Goal: Task Accomplishment & Management: Use online tool/utility

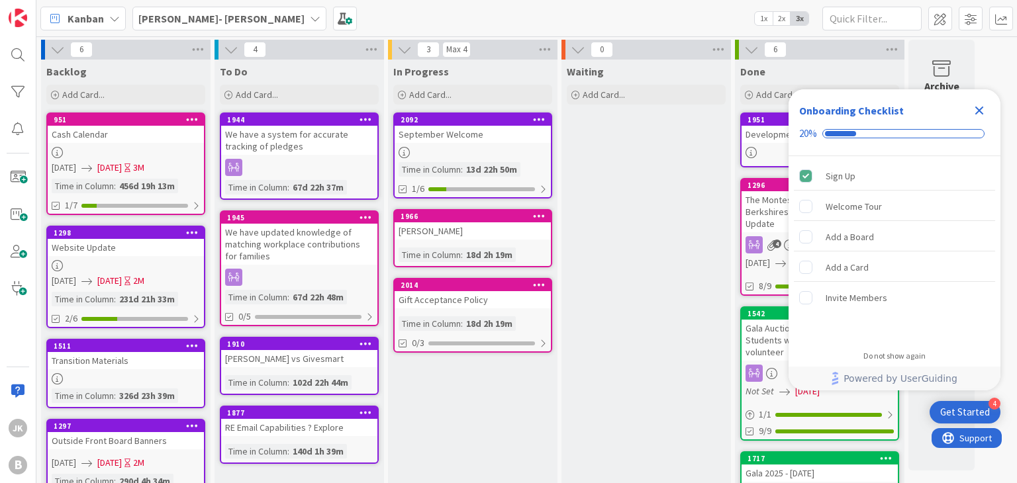
click at [310, 13] on icon at bounding box center [315, 18] width 11 height 11
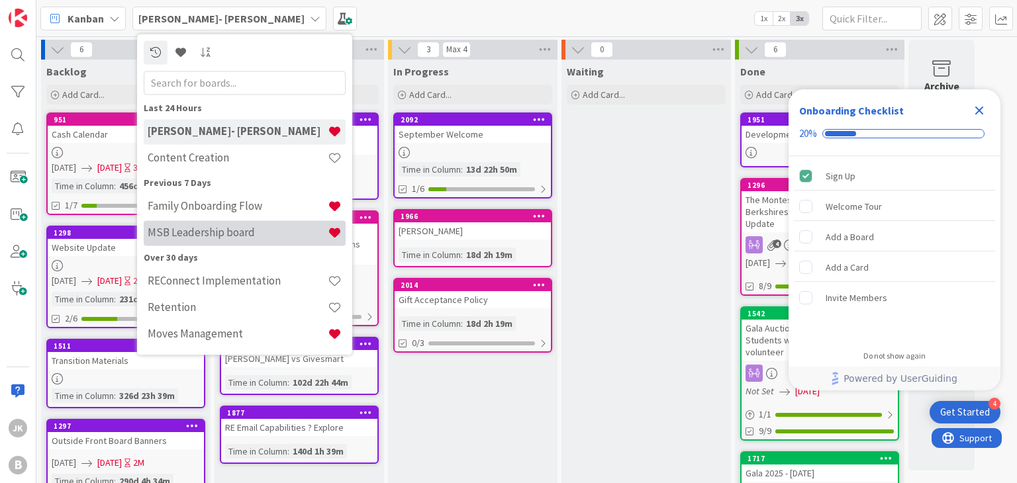
click at [261, 226] on h4 "MSB Leadership board" at bounding box center [238, 232] width 180 height 13
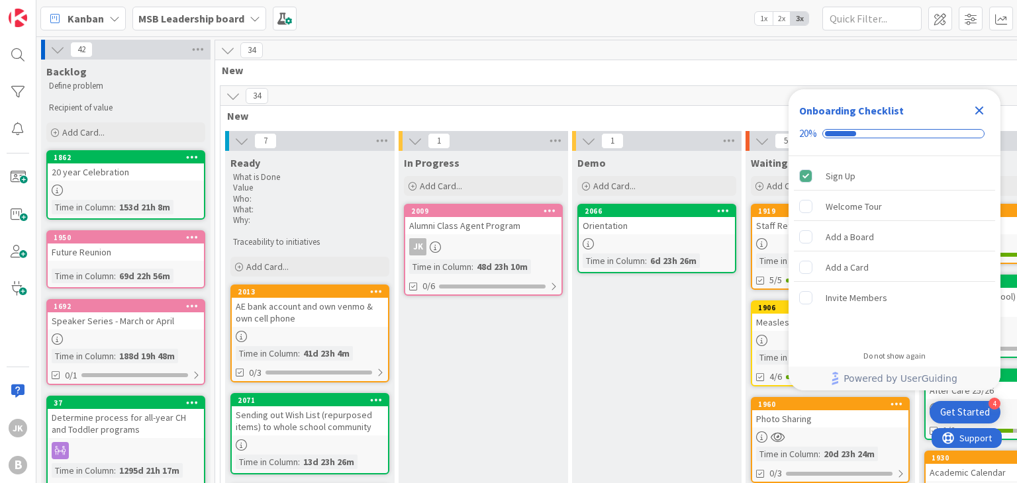
click at [979, 112] on icon "Close Checklist" at bounding box center [979, 111] width 16 height 16
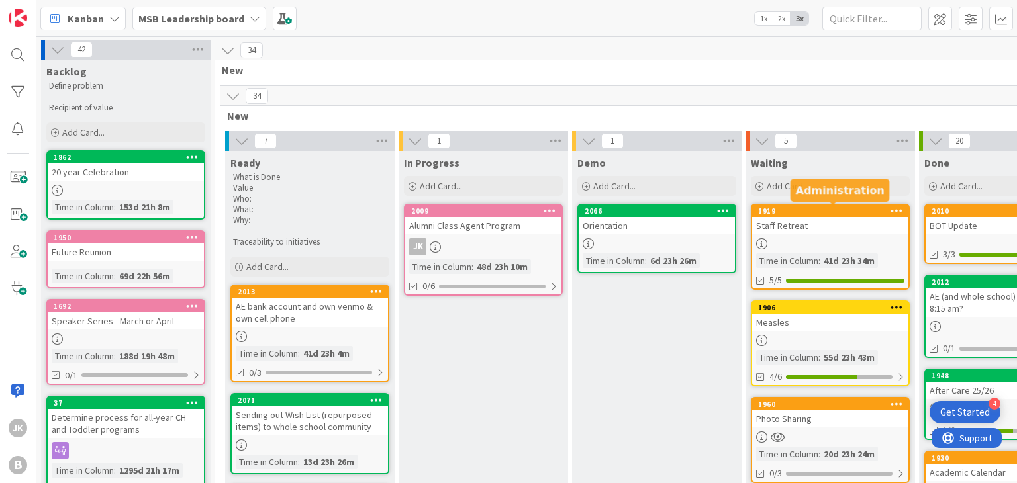
click at [802, 215] on div "1919" at bounding box center [830, 211] width 156 height 12
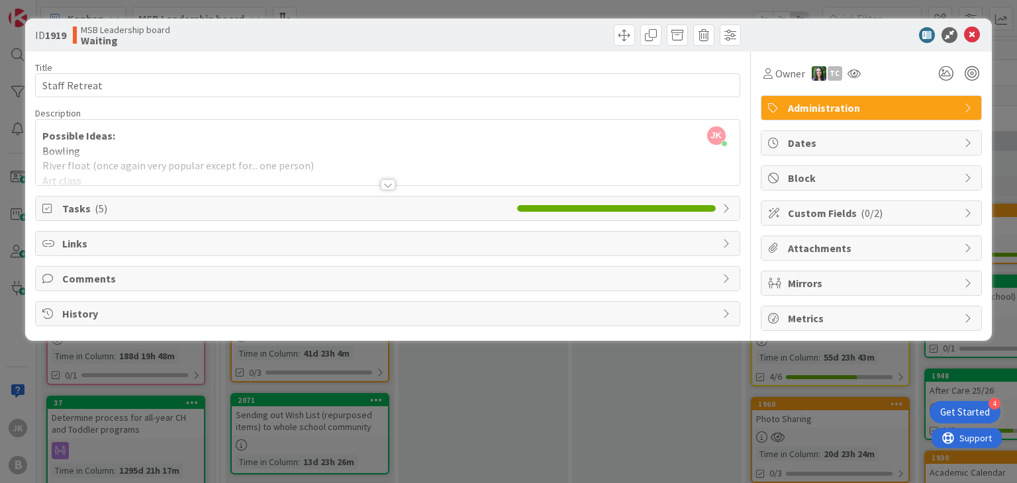
click at [390, 183] on div at bounding box center [388, 184] width 15 height 11
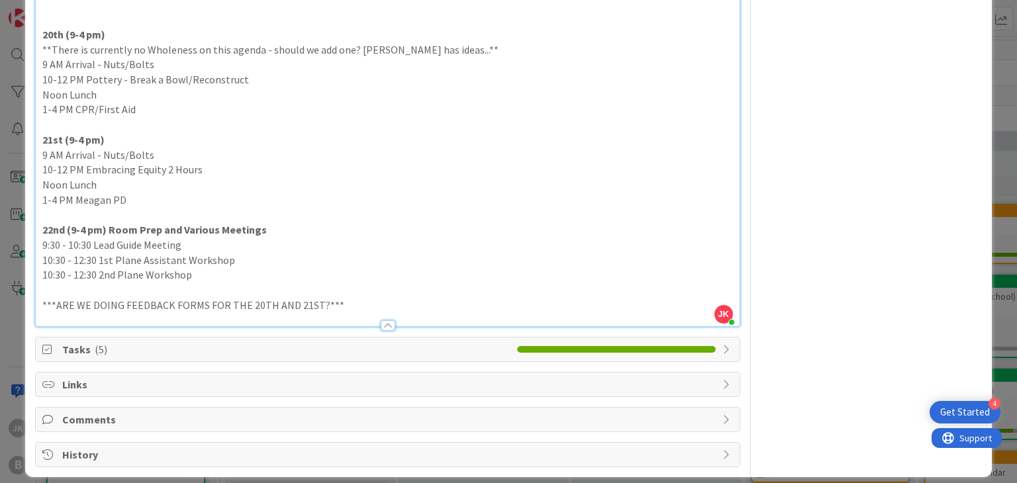
scroll to position [561, 0]
click at [154, 152] on p "9 AM Arrival - Nuts/Bolts" at bounding box center [387, 155] width 690 height 15
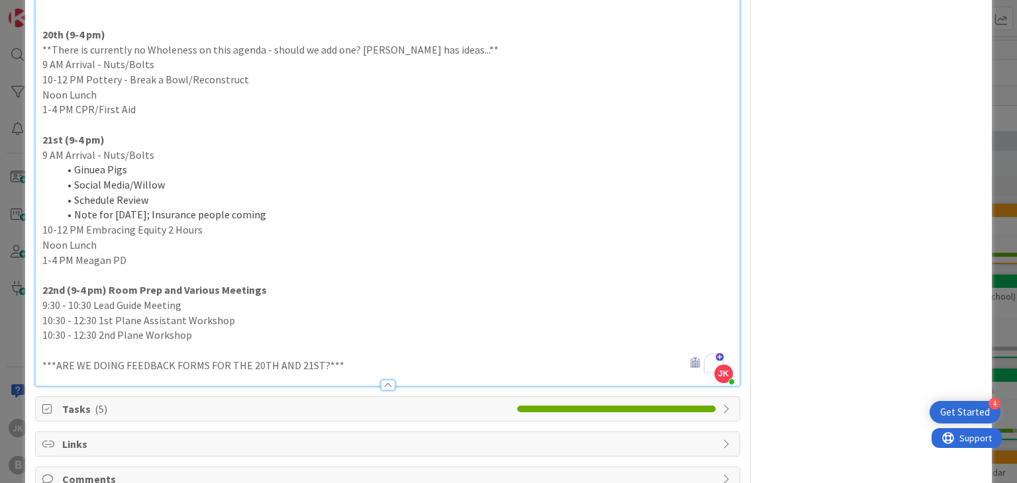
drag, startPoint x: 162, startPoint y: 199, endPoint x: 71, endPoint y: 199, distance: 91.4
click at [71, 199] on li "Schedule Review" at bounding box center [395, 200] width 674 height 15
drag, startPoint x: 75, startPoint y: 199, endPoint x: 75, endPoint y: 164, distance: 34.4
click at [75, 164] on ol "Ginuea Pigs Social Media/Willow Schedule Review Note for [DATE]; Insurance peop…" at bounding box center [387, 192] width 690 height 60
click at [154, 203] on li "Schedule Review" at bounding box center [395, 200] width 674 height 15
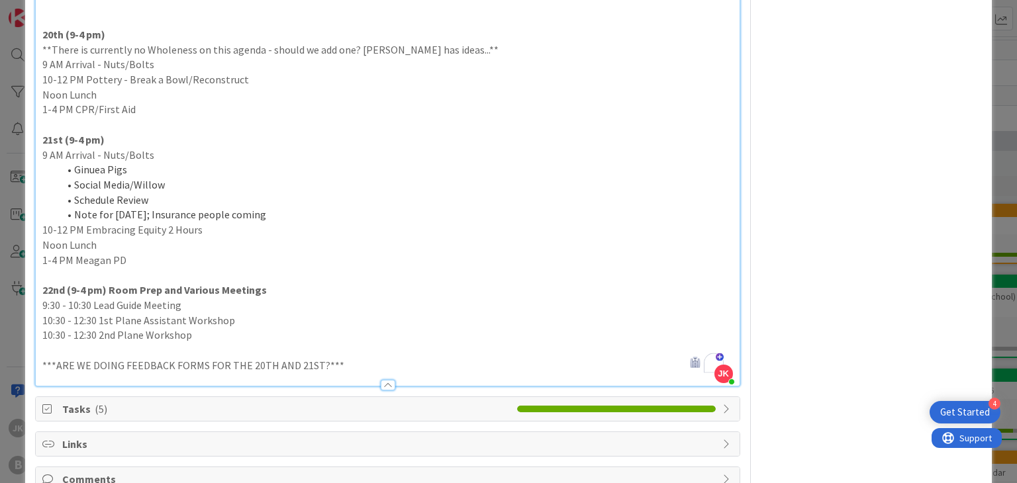
drag, startPoint x: 157, startPoint y: 202, endPoint x: 72, endPoint y: 200, distance: 85.4
click at [72, 200] on li "Schedule Review" at bounding box center [395, 200] width 674 height 15
copy li "Schedule Review"
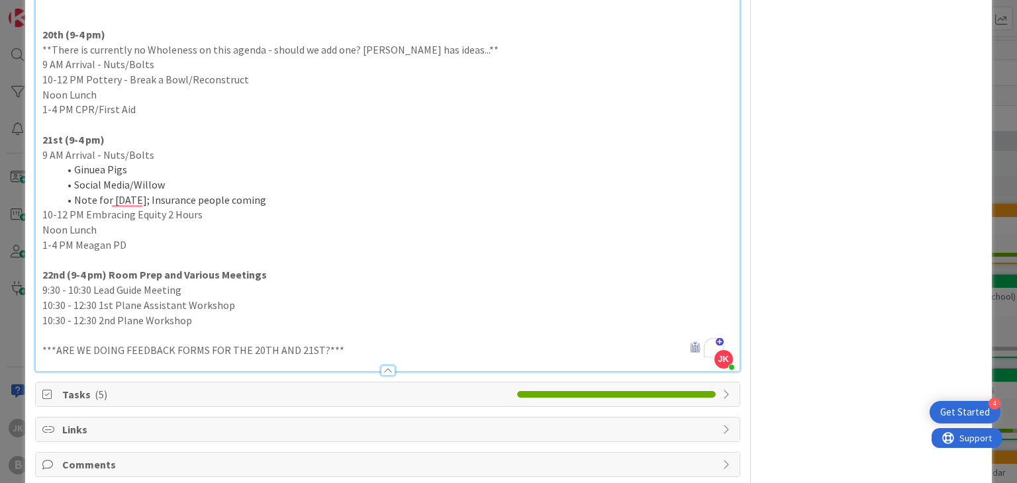
click at [74, 169] on li "Ginuea Pigs" at bounding box center [395, 169] width 674 height 15
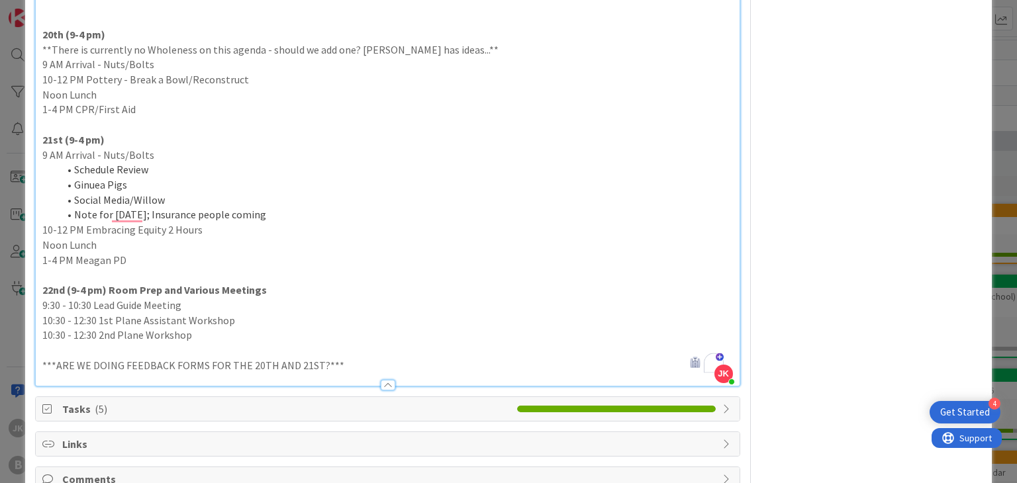
click at [267, 215] on li "Note for [DATE]; Insurance people coming" at bounding box center [395, 214] width 674 height 15
click at [451, 212] on li "Note for [DATE]; Insurance people coming, BYOL, Retirement [DATE] - [PERSON_NAM…" at bounding box center [395, 214] width 674 height 15
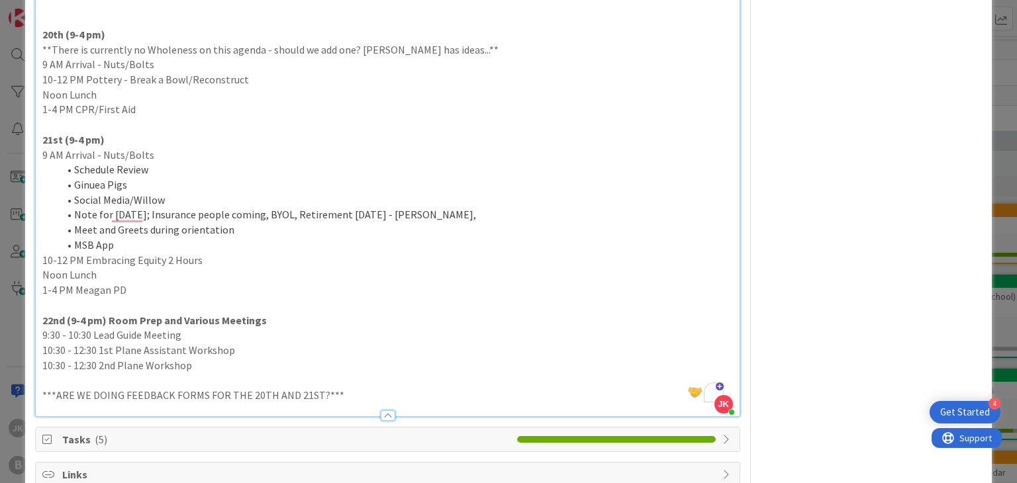
click at [459, 215] on li "Note for [DATE]; Insurance people coming, BYOL, Retirement [DATE] - [PERSON_NAM…" at bounding box center [395, 214] width 674 height 15
drag, startPoint x: 132, startPoint y: 246, endPoint x: 56, endPoint y: 168, distance: 108.6
click at [56, 168] on ol "Schedule Review Ginuea Pigs Social Media/Willow Note for [DATE]; Insurance peop…" at bounding box center [387, 207] width 690 height 90
copy ol "Schedule Review Ginuea Pigs Social Media/Willow Note for [DATE]; Insurance peop…"
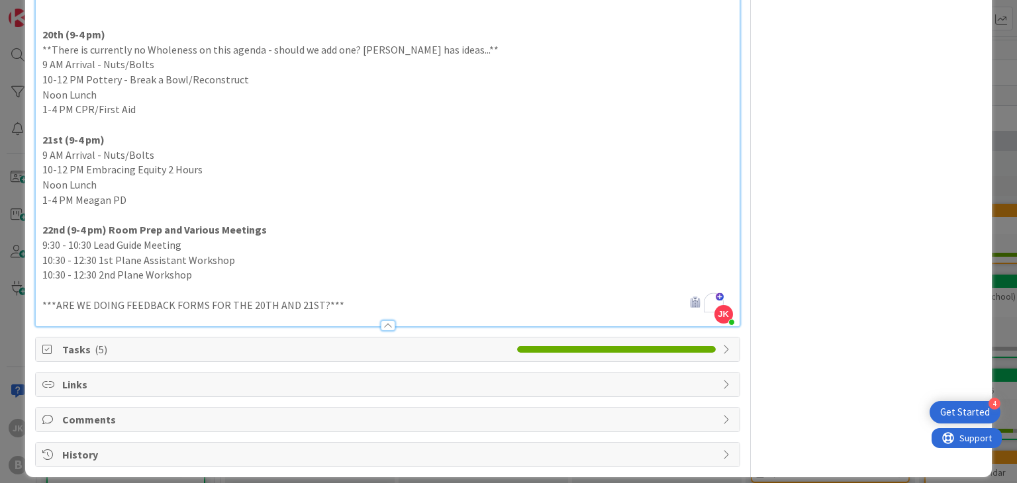
click at [175, 59] on p "9 AM Arrival - Nuts/Bolts" at bounding box center [387, 64] width 690 height 15
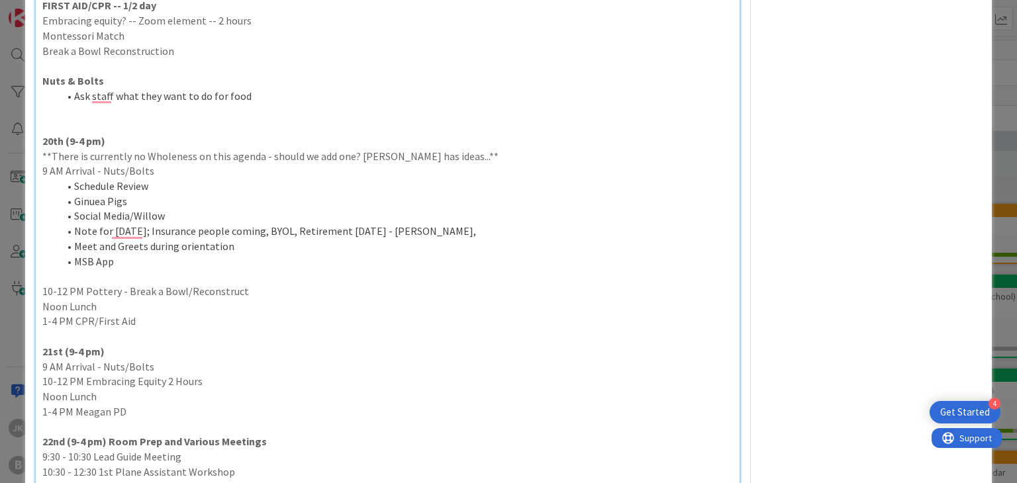
scroll to position [457, 0]
click at [162, 185] on li "Schedule Review" at bounding box center [395, 184] width 674 height 15
click at [184, 183] on li "Schedule Review **Emrbacing Equity" at bounding box center [395, 184] width 674 height 15
click at [260, 181] on li "Schedule Review **Embracing Equity" at bounding box center [395, 184] width 674 height 15
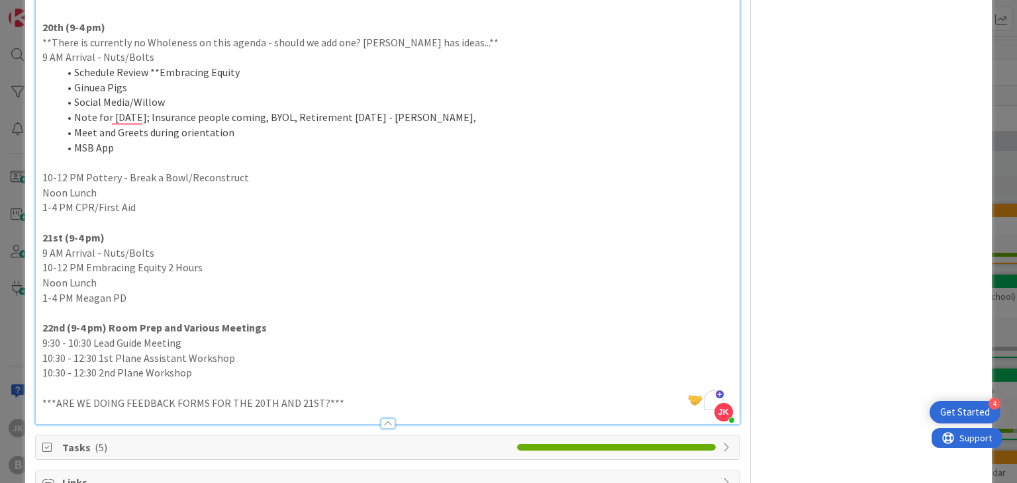
scroll to position [567, 0]
click at [164, 256] on p "9 AM Arrival - Nuts/Bolts" at bounding box center [387, 255] width 690 height 15
click at [53, 268] on p "10-12 PM Embracing Equity 2 Hours" at bounding box center [387, 269] width 690 height 15
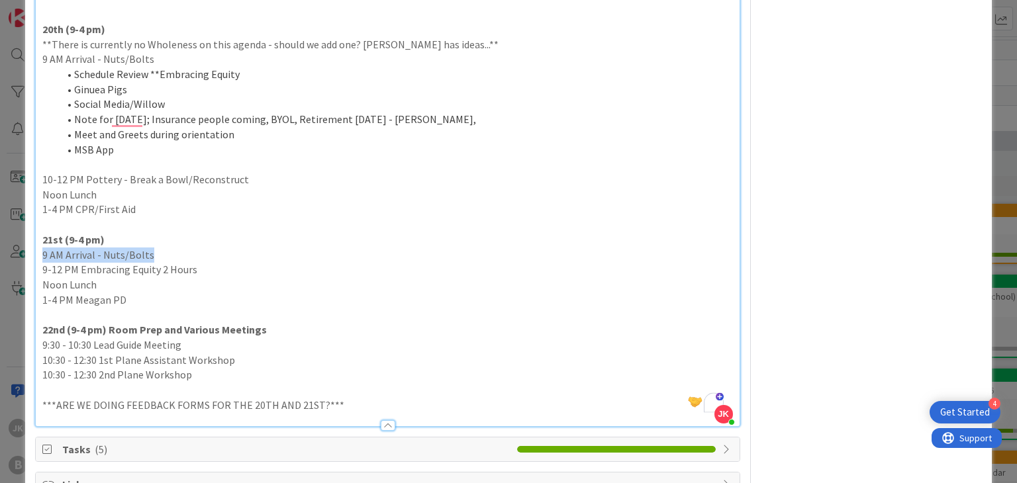
drag, startPoint x: 156, startPoint y: 256, endPoint x: 40, endPoint y: 254, distance: 115.9
click at [40, 254] on div "Possible Ideas: Bowling River float (once again very popular except for... one …" at bounding box center [387, 4] width 703 height 843
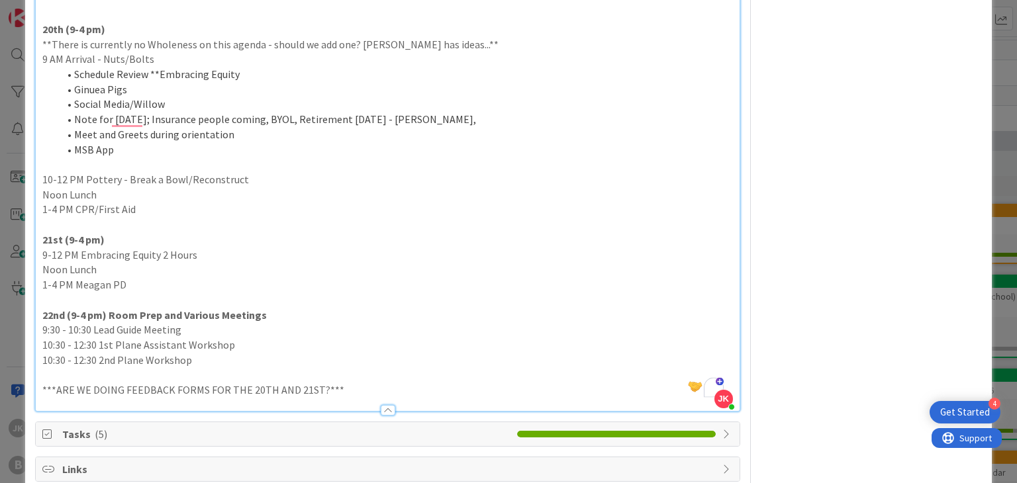
click at [148, 152] on li "MSB App" at bounding box center [395, 149] width 674 height 15
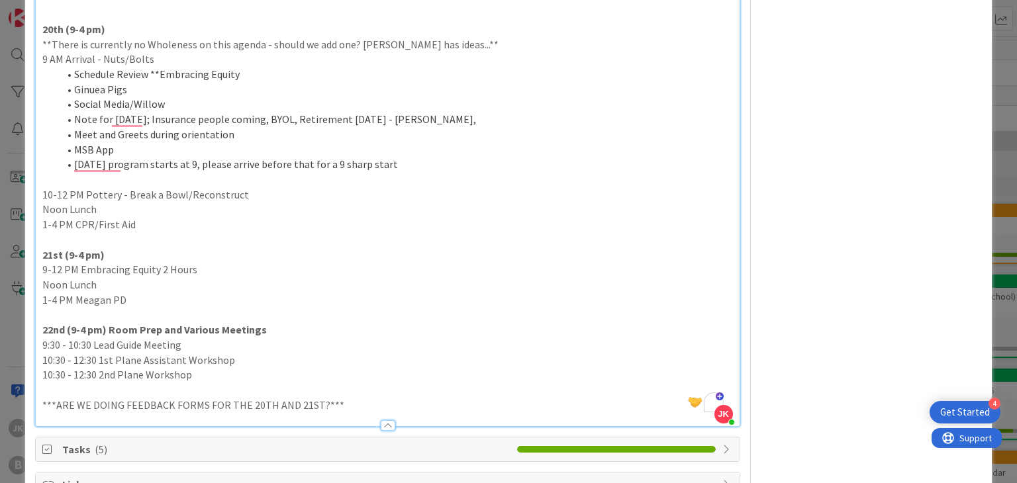
click at [74, 73] on li "Schedule Review **Embracing Equity" at bounding box center [395, 74] width 674 height 15
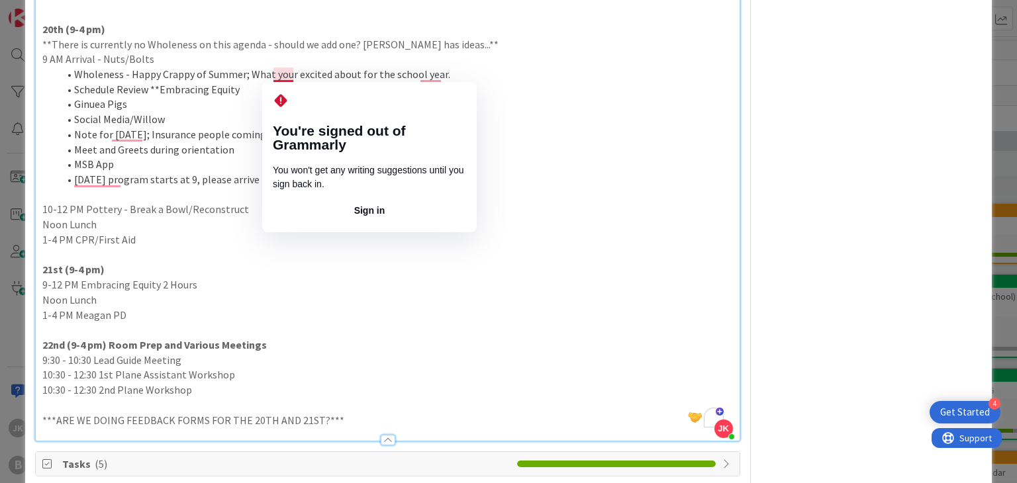
click at [291, 73] on li "Wholeness - Happy Crappy of Summer; What your excited about for the school year." at bounding box center [395, 74] width 674 height 15
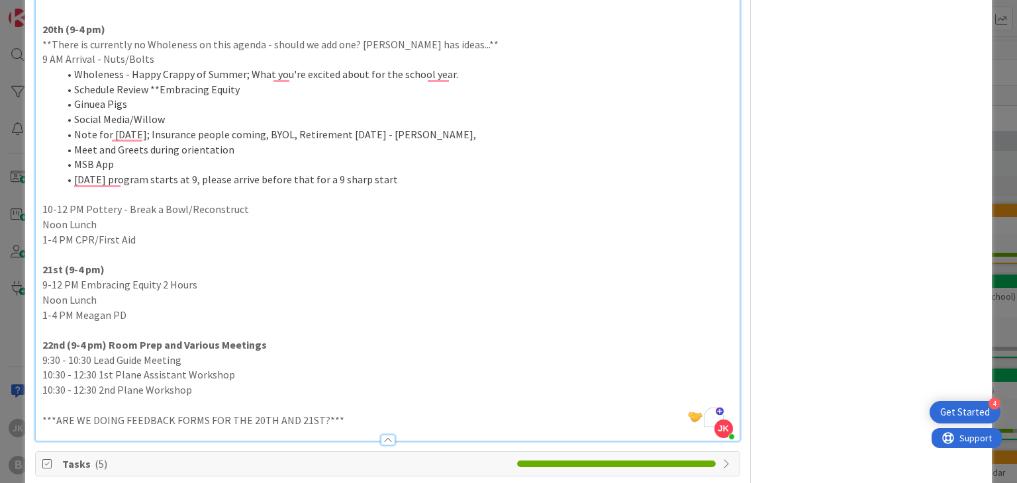
click at [471, 77] on li "Wholeness - Happy Crappy of Summer; What you're excited about for the school ye…" at bounding box center [395, 74] width 674 height 15
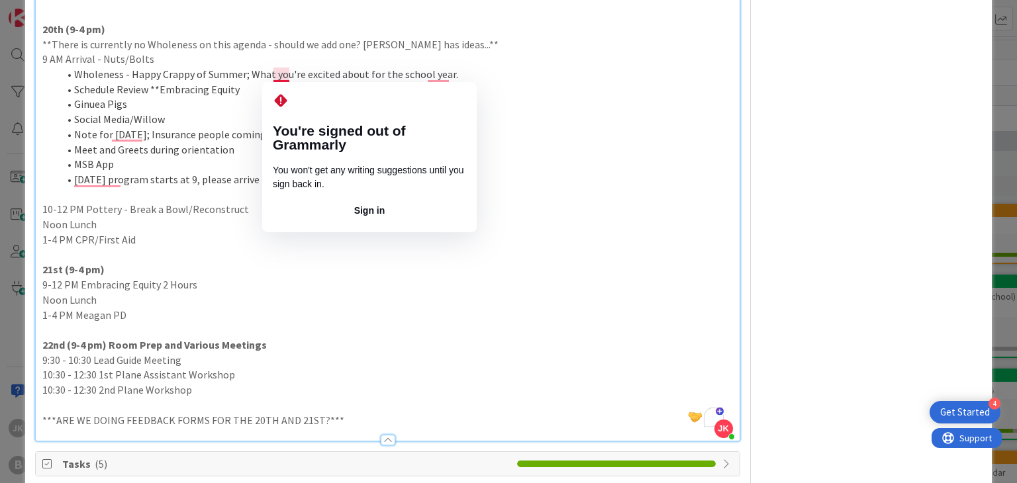
click at [354, 77] on li "Wholeness - Happy Crappy of Summer; What you're excited about for the school ye…" at bounding box center [395, 74] width 674 height 15
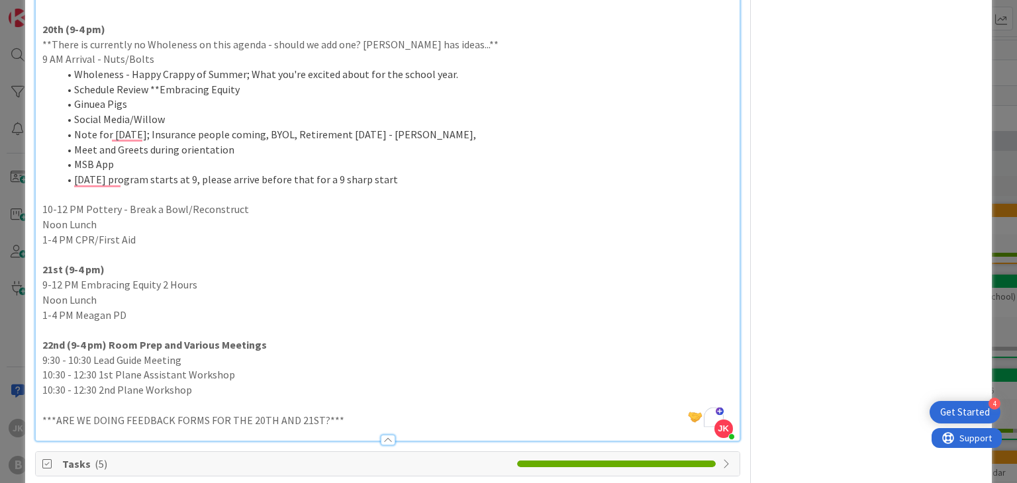
click at [475, 67] on li "Wholeness - Happy Crappy of Summer; What you're excited about for the school ye…" at bounding box center [395, 74] width 674 height 15
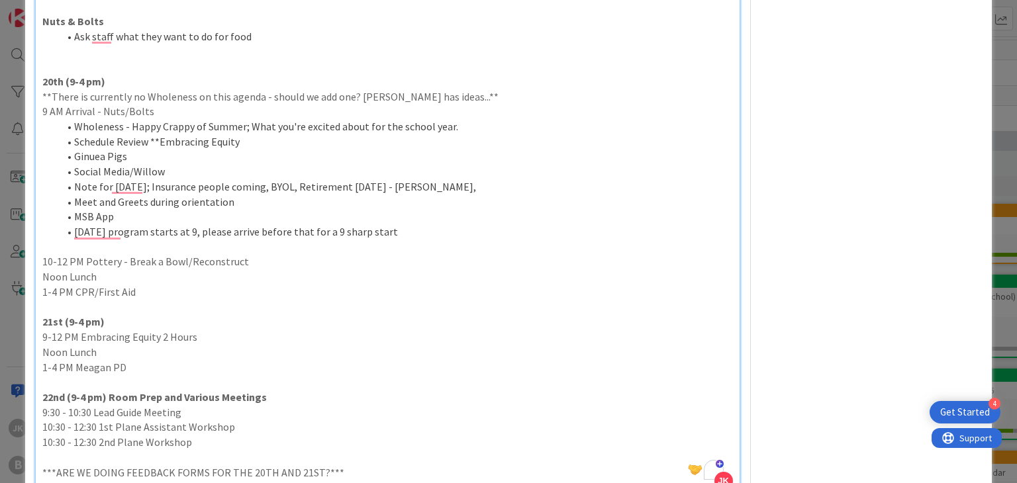
scroll to position [514, 0]
drag, startPoint x: 458, startPoint y: 125, endPoint x: 69, endPoint y: 130, distance: 389.3
click at [69, 130] on li "Wholeness - Happy Crappy of Summer; What you're excited about for the school ye…" at bounding box center [395, 127] width 674 height 15
copy li "Wholeness - Happy Crappy of Summer; What you're excited about for the school ye…"
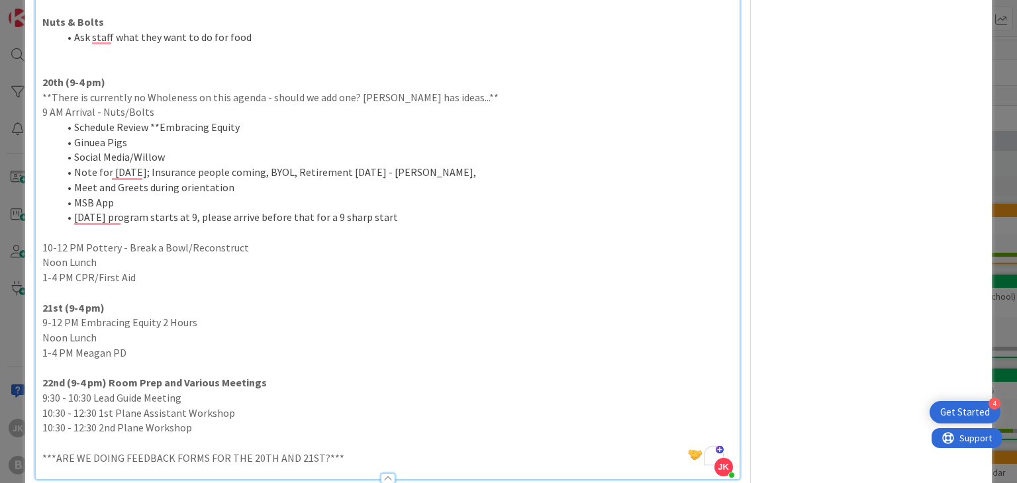
click at [46, 110] on p "9 AM Arrival - Nuts/Bolts" at bounding box center [387, 112] width 690 height 15
click at [44, 112] on p "9:15 AM Arrival - Nuts/Bolts" at bounding box center [387, 112] width 690 height 15
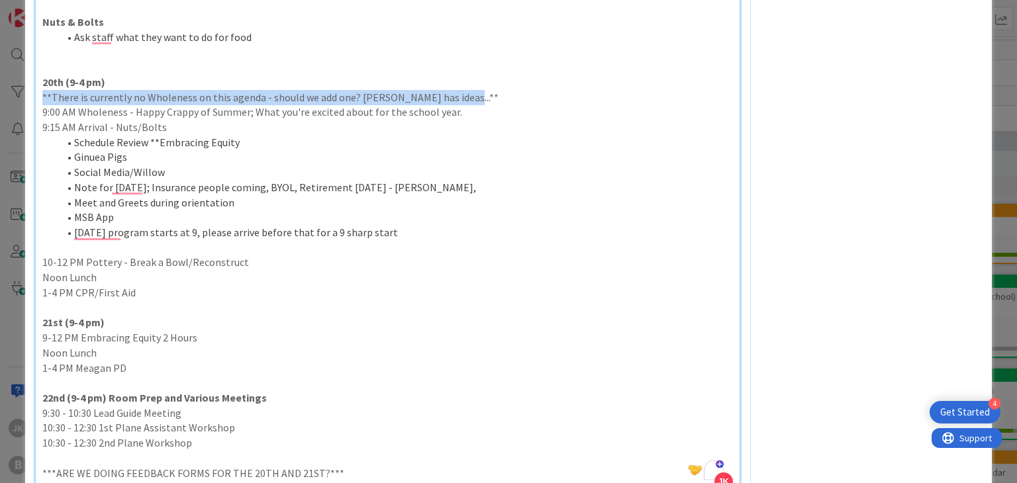
drag, startPoint x: 477, startPoint y: 96, endPoint x: 30, endPoint y: 99, distance: 446.3
click at [30, 99] on div "ID 1919 MSB Leadership board Waiting Title 13 / 128 Staff Retreat Description […" at bounding box center [508, 75] width 966 height 1140
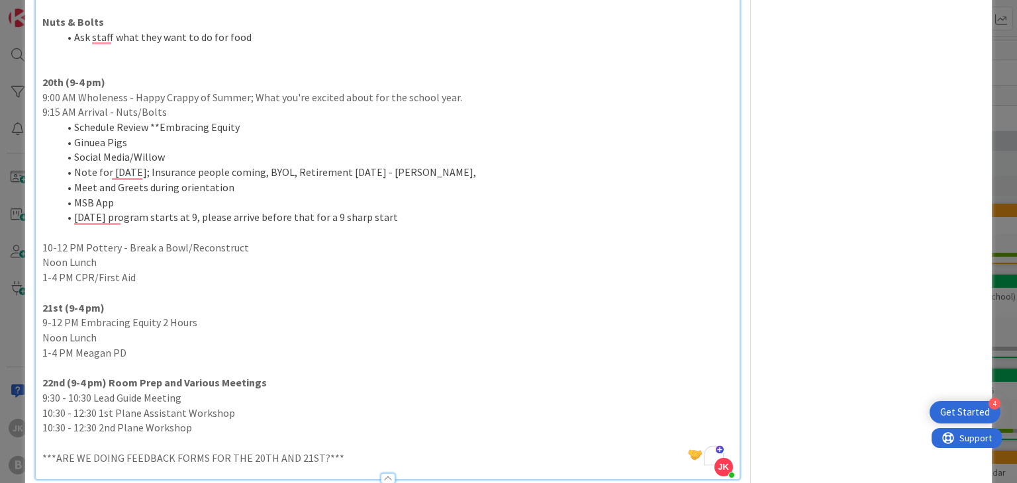
click at [411, 212] on li "[DATE] program starts at 9, please arrive before that for a 9 sharp start" at bounding box center [395, 217] width 674 height 15
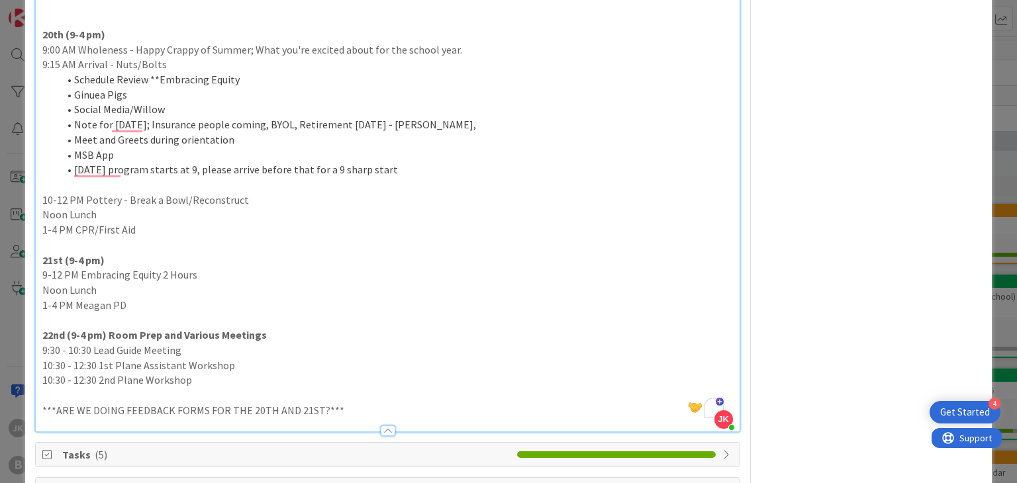
scroll to position [561, 0]
click at [124, 308] on p "1-4 PM Meagan PD" at bounding box center [387, 305] width 690 height 15
click at [350, 408] on p "***ARE WE DOING FEEDBACK FORMS FOR THE 20TH AND 21ST?***" at bounding box center [387, 410] width 690 height 15
click at [817, 298] on div "Owner TC Administration Dates Block Custom Fields ( 0/2 ) Attachments Mirrors M…" at bounding box center [871, 31] width 221 height 1083
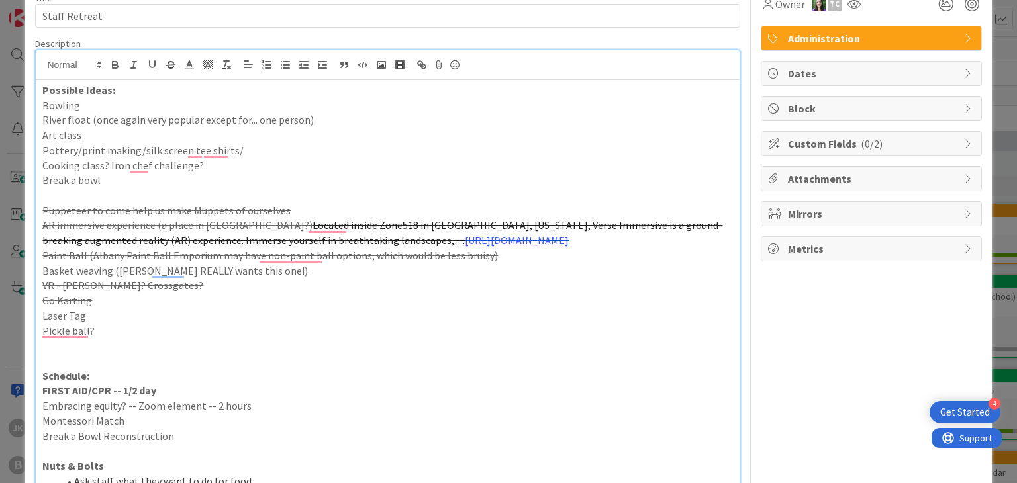
scroll to position [0, 0]
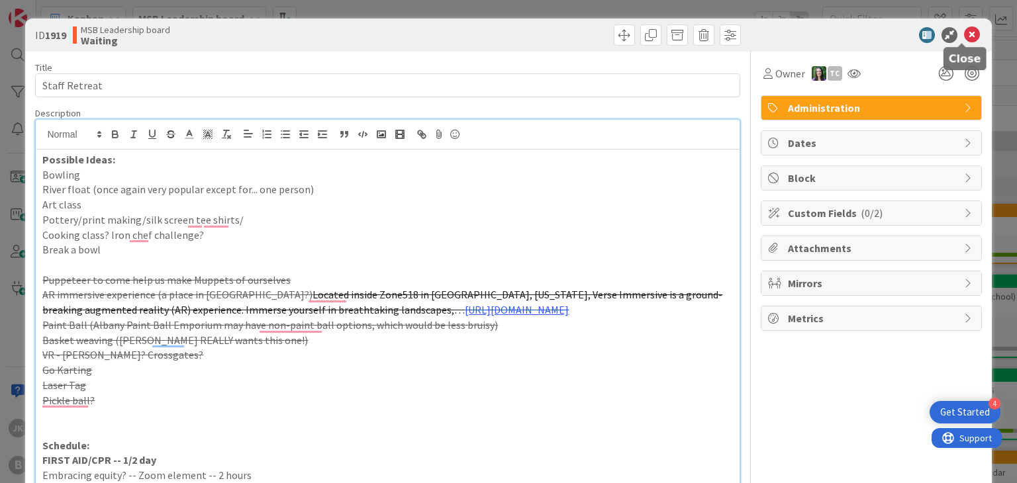
click at [967, 37] on icon at bounding box center [972, 35] width 16 height 16
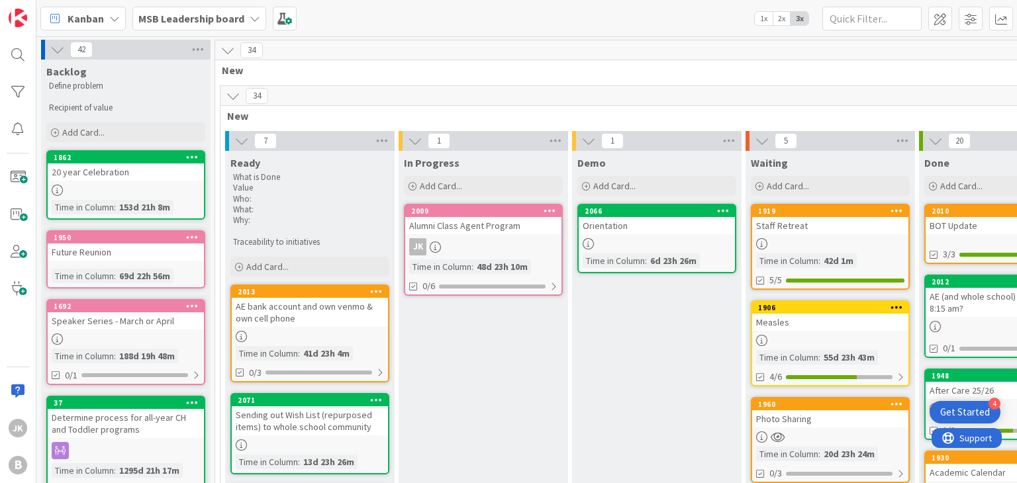
click at [824, 238] on div at bounding box center [830, 243] width 156 height 11
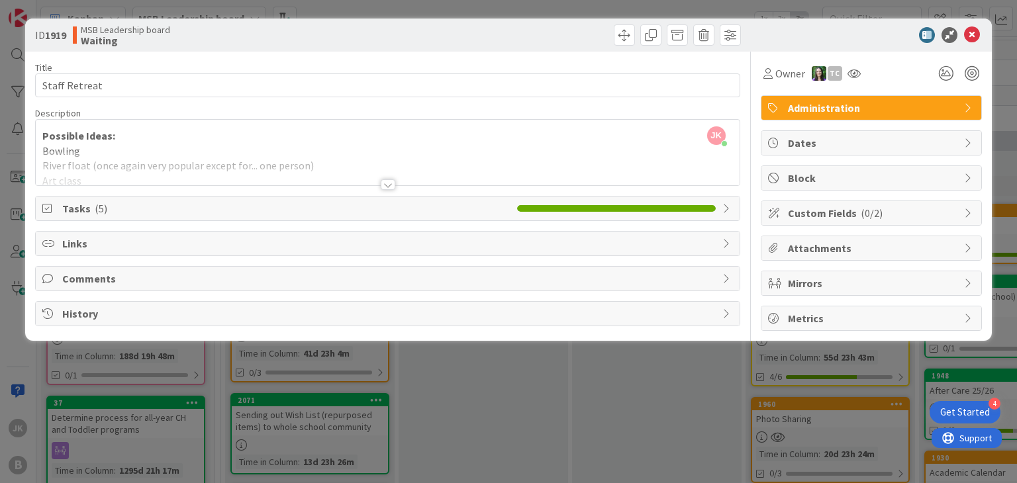
click at [495, 152] on div at bounding box center [387, 169] width 703 height 34
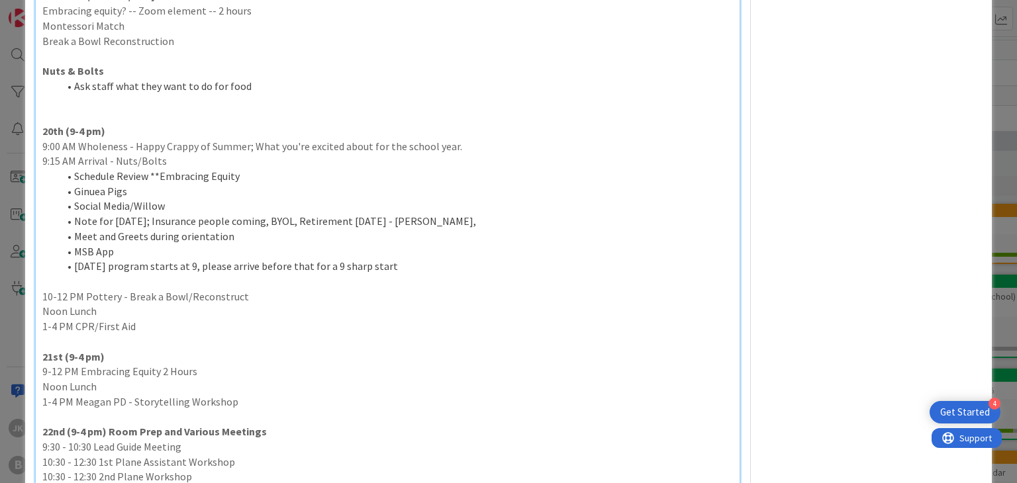
scroll to position [450, 0]
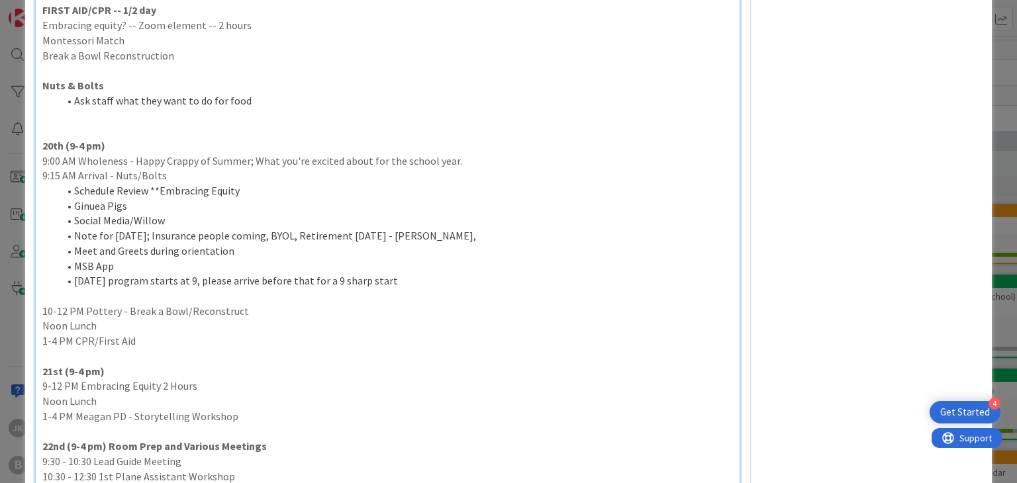
click at [56, 123] on p at bounding box center [387, 130] width 690 height 15
click at [123, 133] on p "SCHEUDLE" at bounding box center [387, 130] width 690 height 15
click at [407, 285] on li "[DATE] program starts at 9, please arrive before that for a 9 sharp start" at bounding box center [395, 280] width 674 height 15
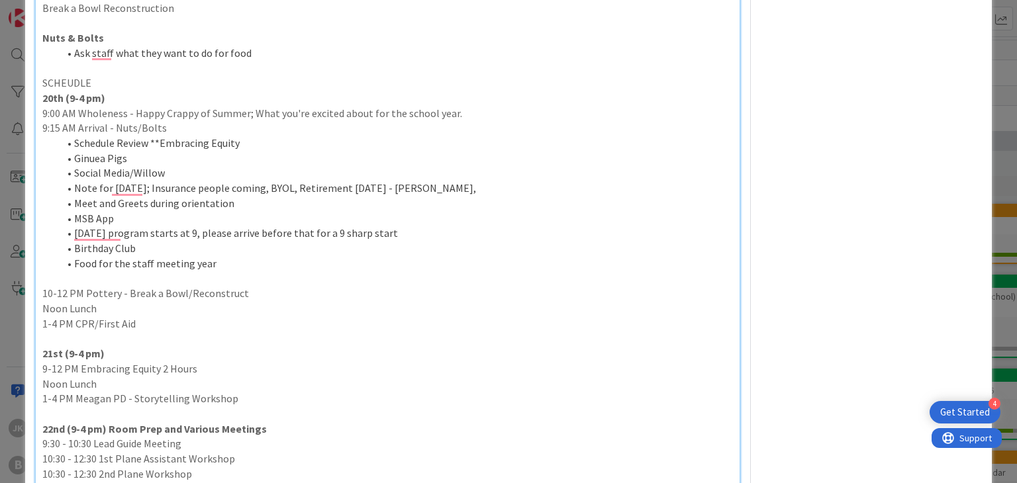
scroll to position [499, 0]
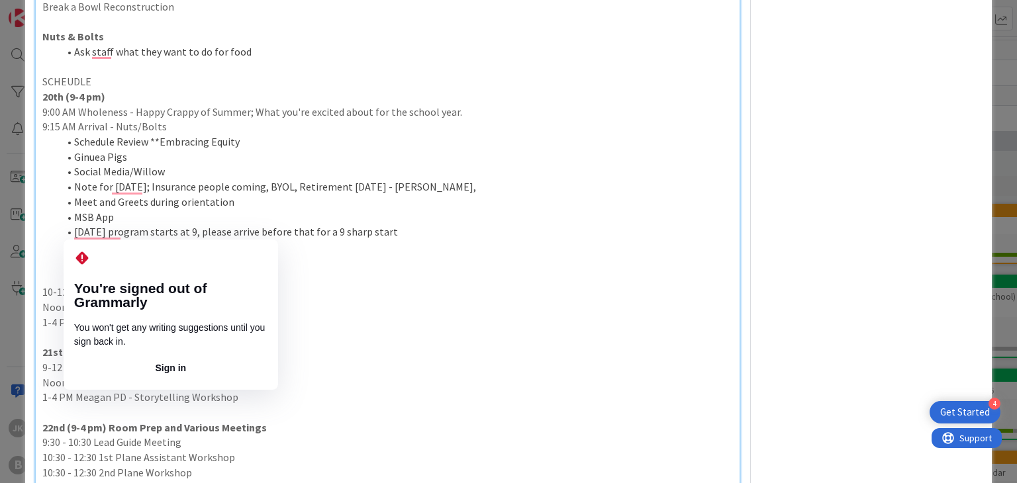
click at [289, 263] on li "Food for the staff meeting year" at bounding box center [395, 262] width 674 height 15
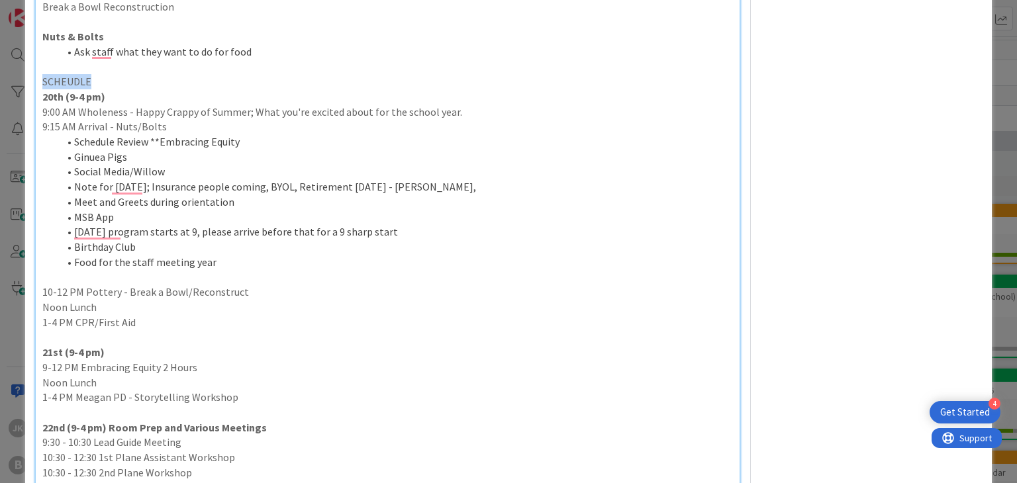
drag, startPoint x: 99, startPoint y: 77, endPoint x: 32, endPoint y: 78, distance: 67.5
click at [32, 78] on div "ID 1919 MSB Leadership board Waiting Title 13 / 128 Staff Retreat Description J…" at bounding box center [508, 96] width 966 height 1155
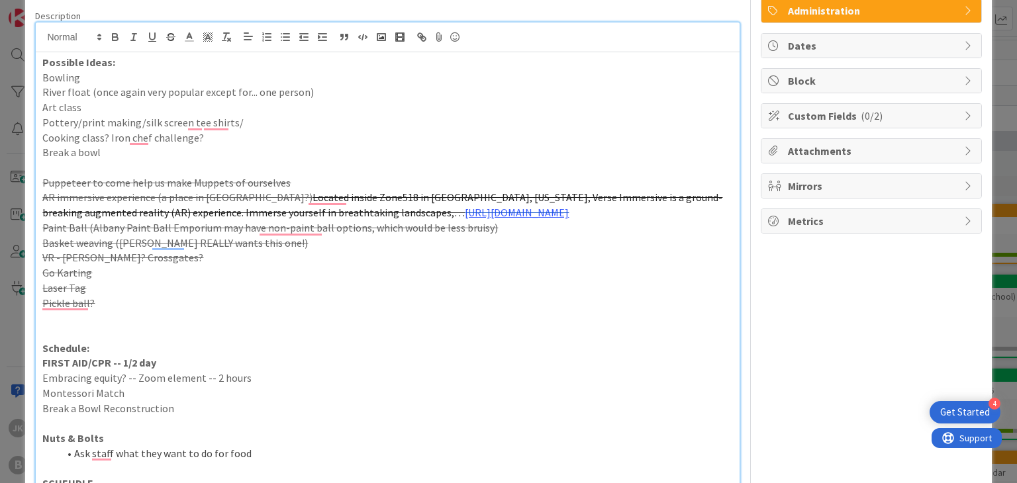
scroll to position [97, 0]
click at [103, 34] on icon at bounding box center [99, 38] width 12 height 12
click at [73, 101] on span at bounding box center [73, 101] width 53 height 24
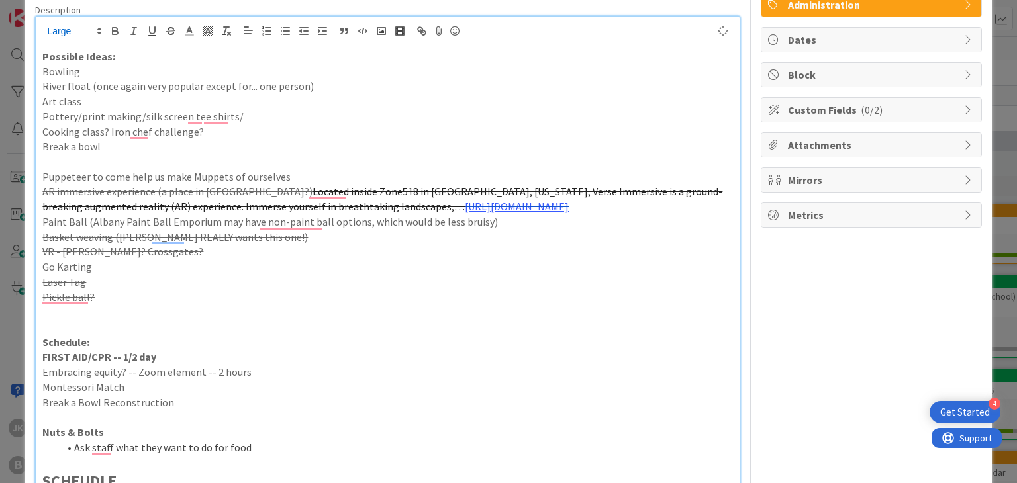
click at [275, 470] on p "SCHEUDLE" at bounding box center [387, 481] width 690 height 23
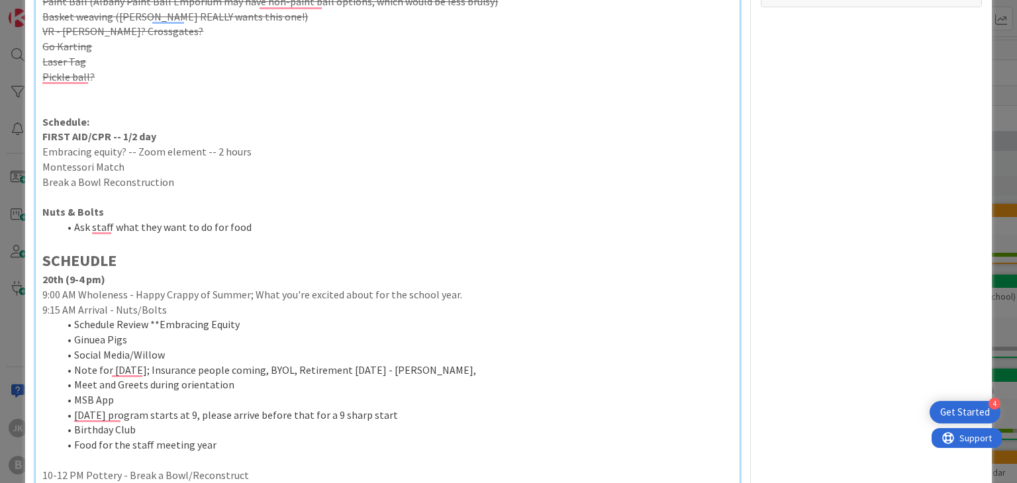
scroll to position [379, 0]
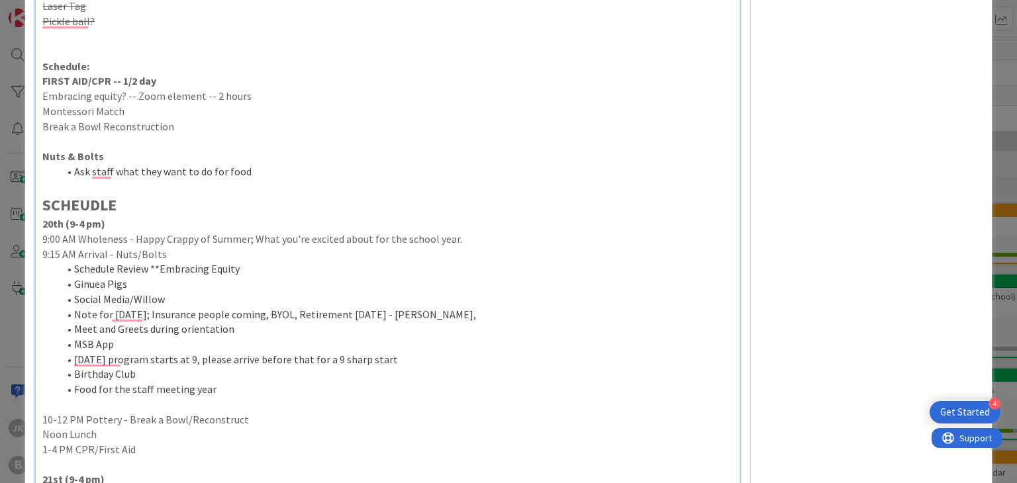
click at [78, 203] on strong "SCHEUDLE" at bounding box center [79, 205] width 74 height 21
click at [291, 360] on li "[DATE] program starts at 9, please arrive before that for a 9 sharp start" at bounding box center [395, 359] width 674 height 15
click at [109, 199] on strong "SCHEDUDE" at bounding box center [80, 205] width 76 height 21
click at [249, 389] on li "Food for the staff meeting year" at bounding box center [395, 389] width 674 height 15
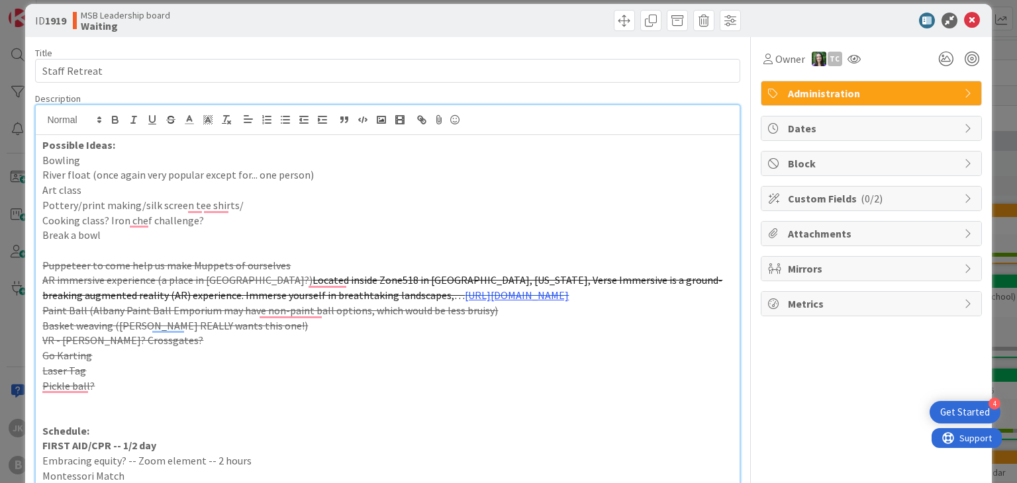
scroll to position [15, 0]
click at [965, 18] on icon at bounding box center [972, 20] width 16 height 16
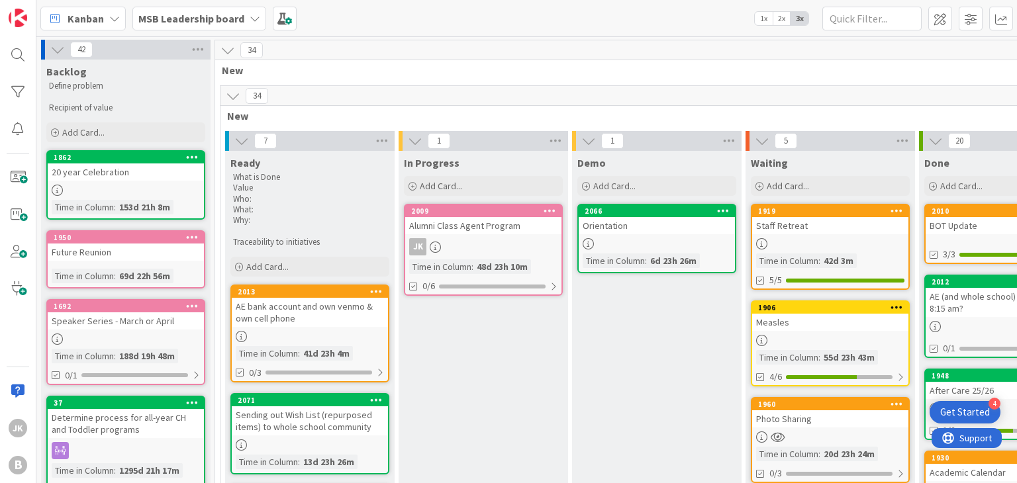
click at [834, 224] on div "Staff Retreat" at bounding box center [830, 225] width 156 height 17
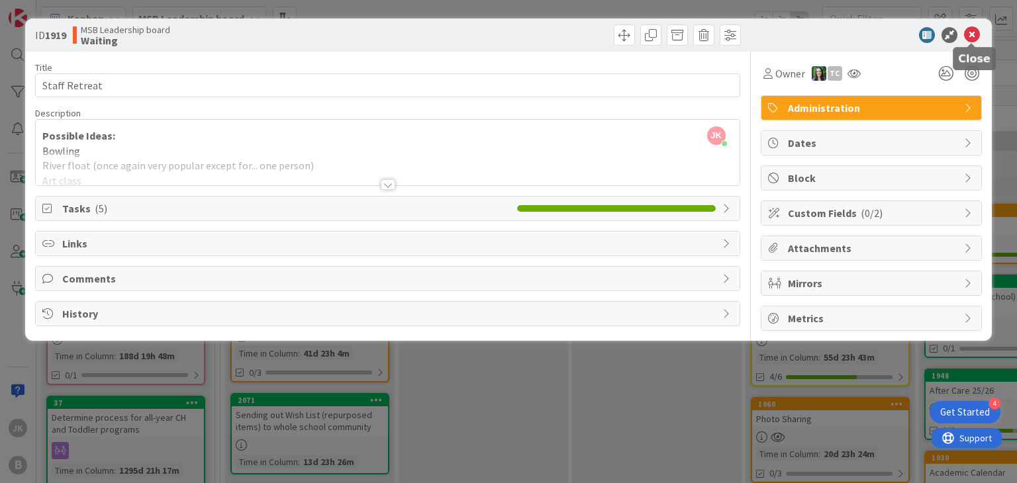
click at [973, 30] on icon at bounding box center [972, 35] width 16 height 16
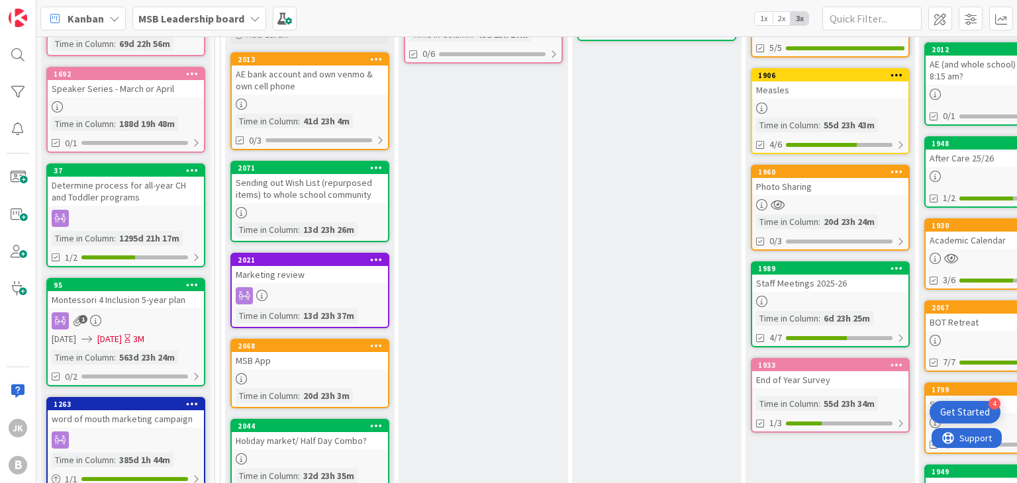
scroll to position [233, 0]
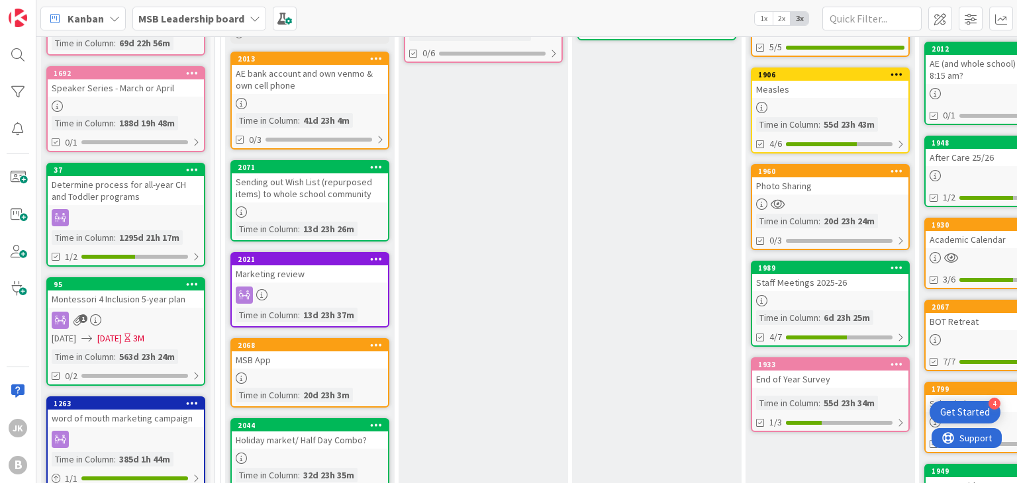
click at [832, 285] on div "Staff Meetings 2025-26" at bounding box center [830, 282] width 156 height 17
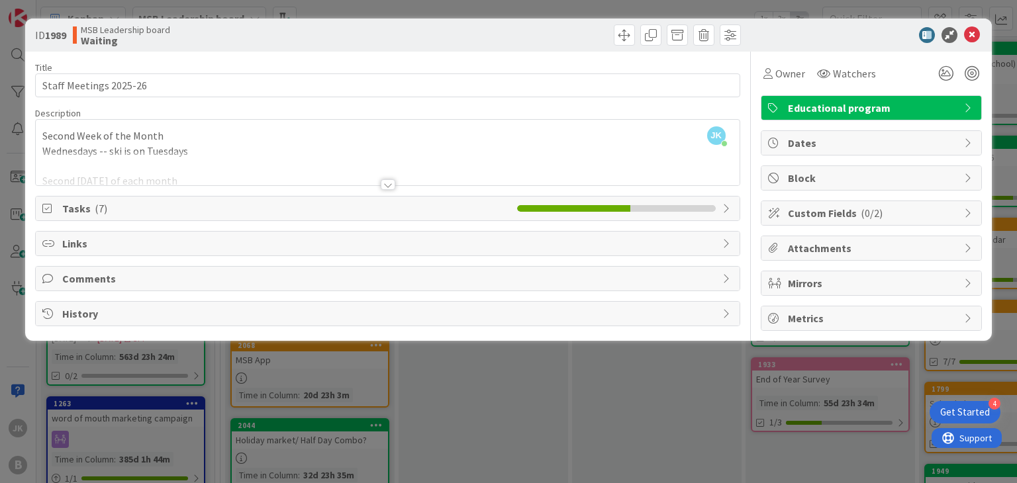
click at [392, 183] on div at bounding box center [388, 184] width 15 height 11
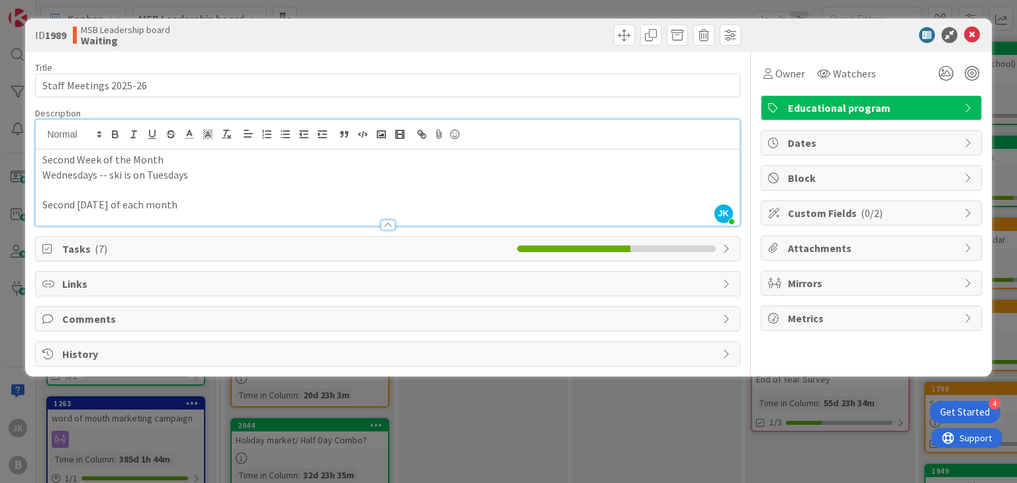
click at [213, 251] on span "Tasks ( 7 )" at bounding box center [286, 249] width 448 height 16
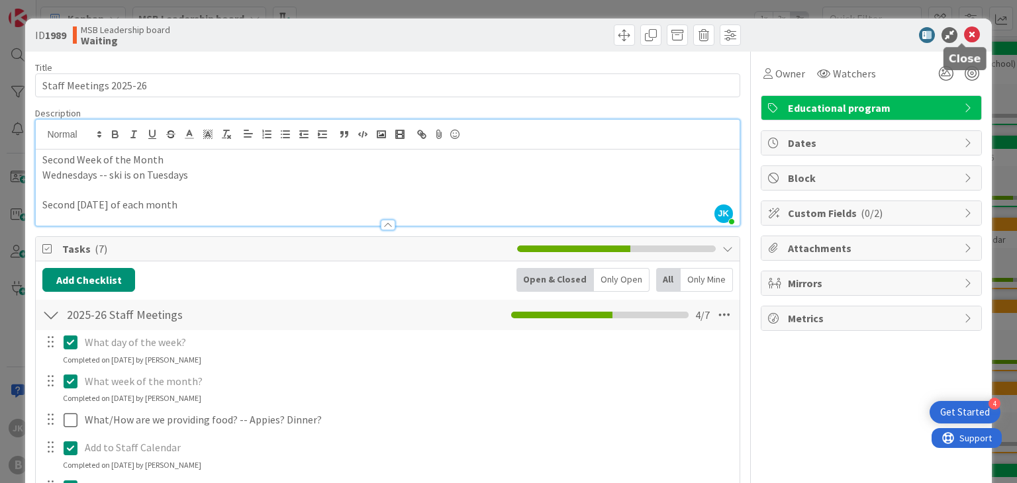
click at [964, 31] on icon at bounding box center [972, 35] width 16 height 16
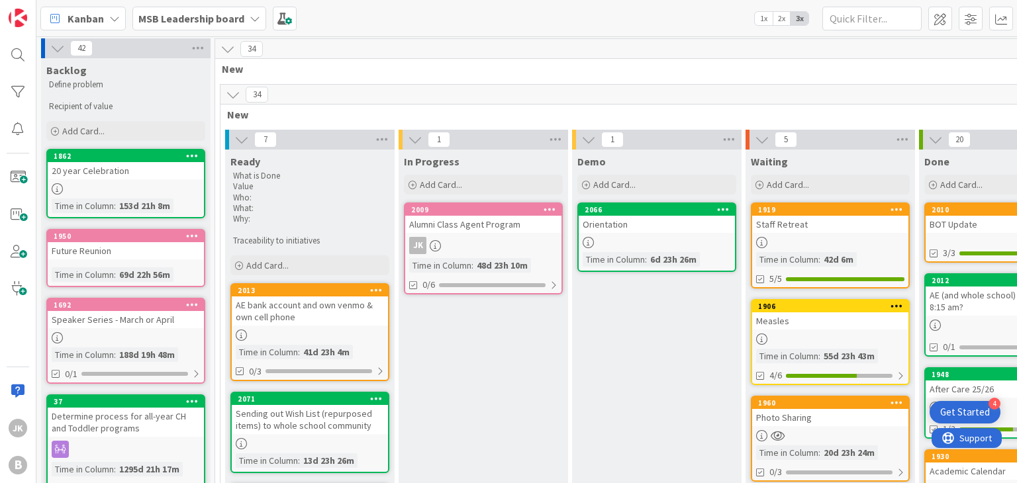
click at [813, 224] on div "Staff Retreat" at bounding box center [830, 224] width 156 height 17
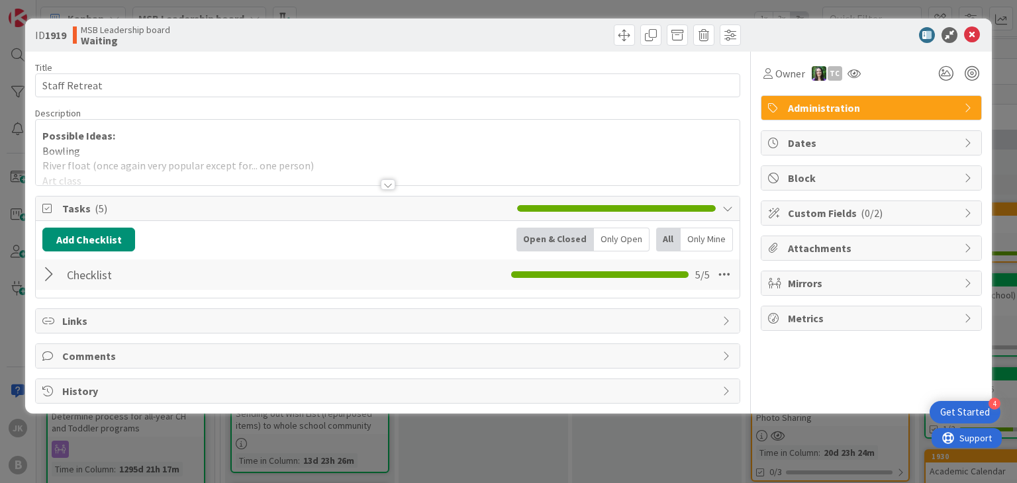
click at [356, 173] on div at bounding box center [387, 169] width 703 height 34
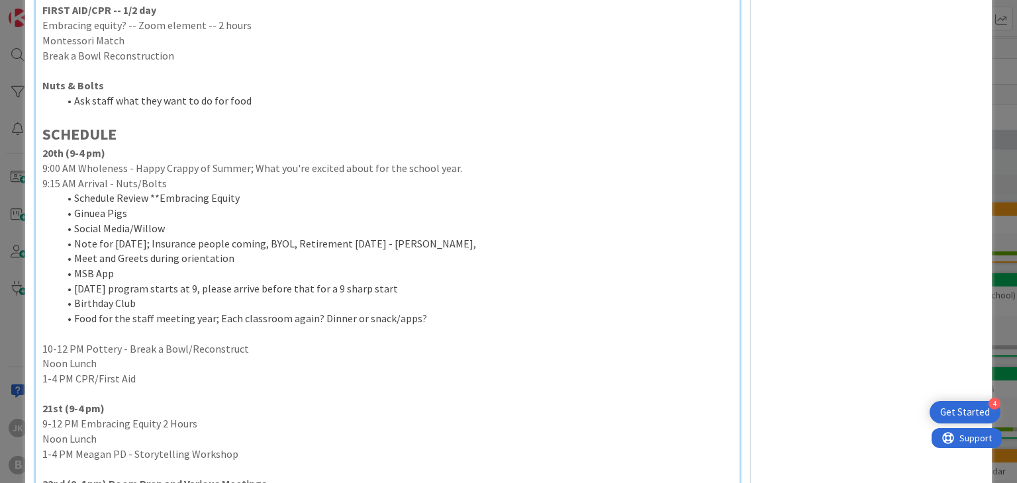
scroll to position [450, 0]
click at [442, 314] on li "Food for the staff meeting year; Each classroom again? Dinner or snack/apps?" at bounding box center [395, 319] width 674 height 15
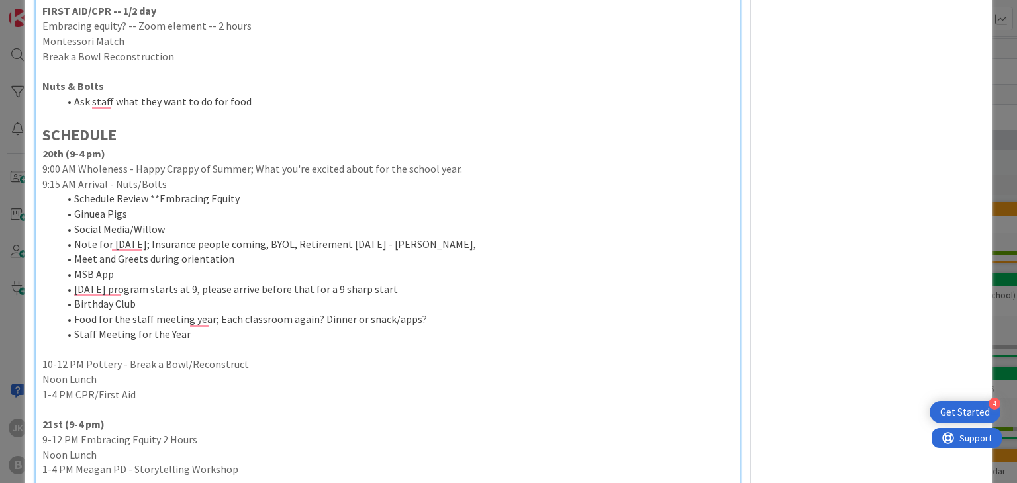
click at [134, 334] on li "Staff Meeting for the Year" at bounding box center [395, 334] width 674 height 15
drag, startPoint x: 195, startPoint y: 330, endPoint x: 72, endPoint y: 336, distance: 123.9
click at [72, 336] on li "Staff Meetings for the Year" at bounding box center [395, 334] width 674 height 15
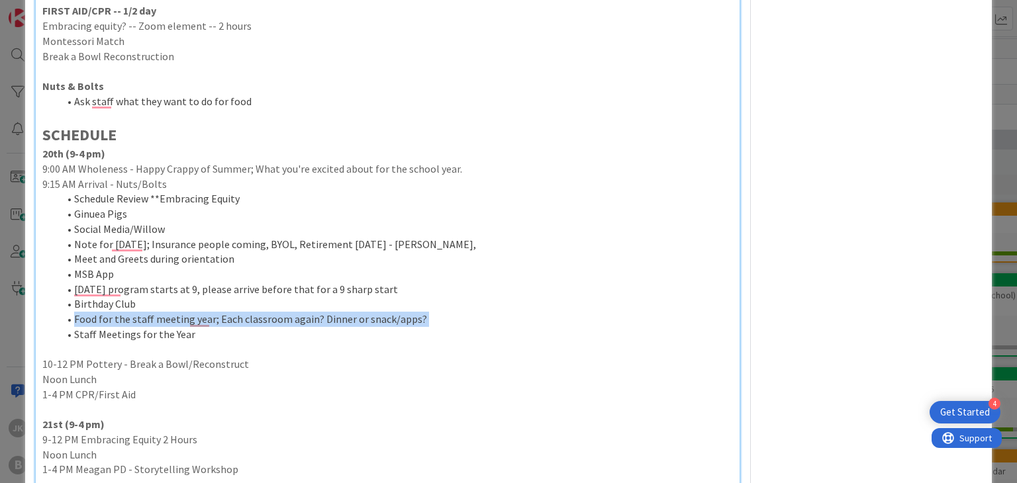
drag, startPoint x: 75, startPoint y: 334, endPoint x: 74, endPoint y: 316, distance: 18.6
click at [74, 316] on ol "Schedule Review **Embracing Equity Ginuea Pigs Social Media/Willow Note for [DA…" at bounding box center [387, 266] width 690 height 150
click at [74, 316] on li "Food for the staff meeting year; Each classroom again? Dinner or snack/apps?" at bounding box center [395, 319] width 674 height 15
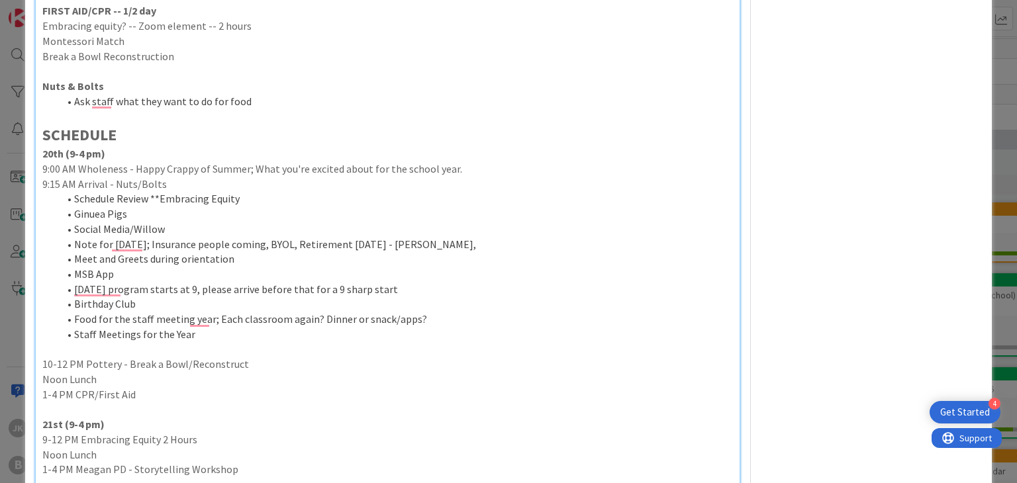
click at [225, 331] on li "Staff Meetings for the Year" at bounding box center [395, 334] width 674 height 15
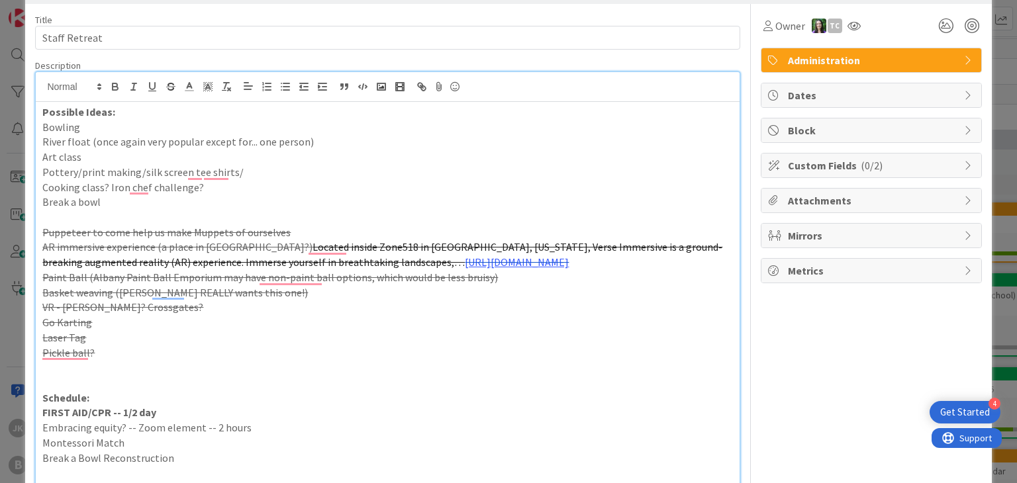
scroll to position [0, 0]
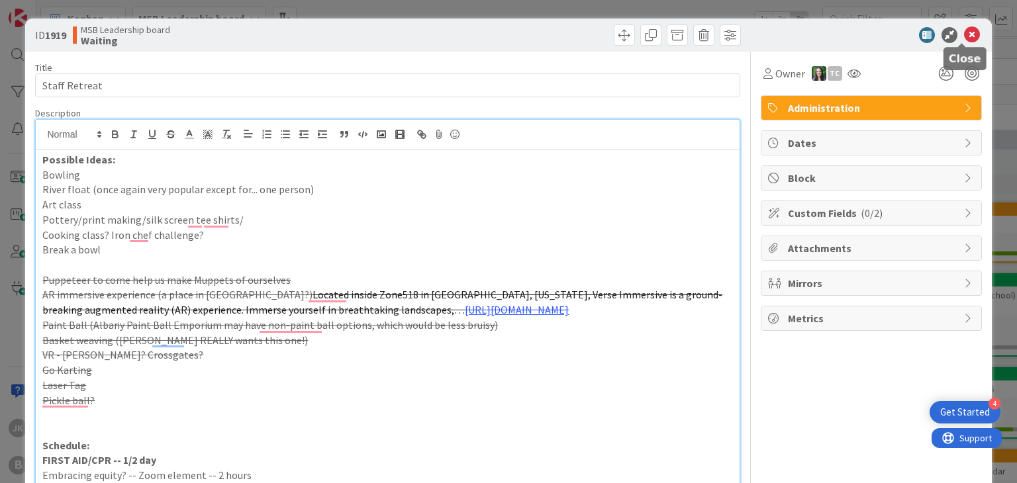
click at [964, 35] on icon at bounding box center [972, 35] width 16 height 16
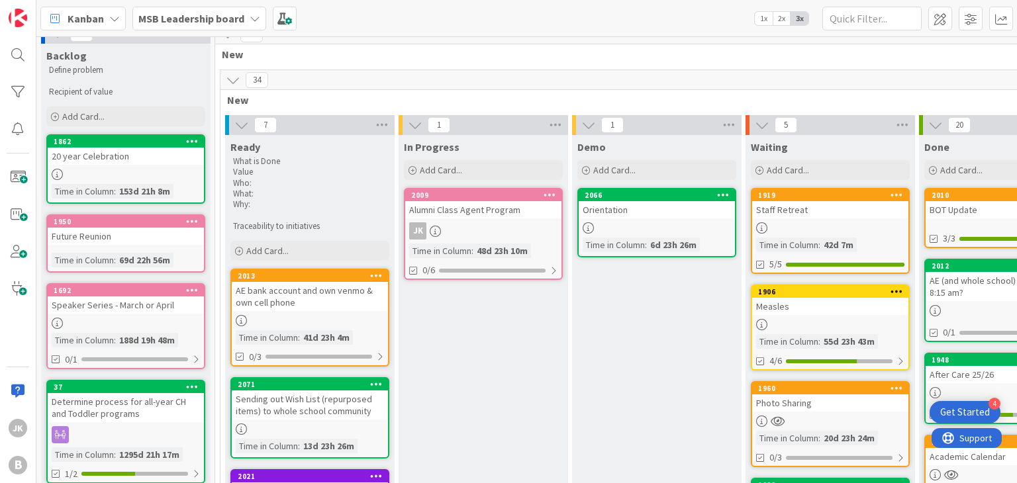
scroll to position [17, 0]
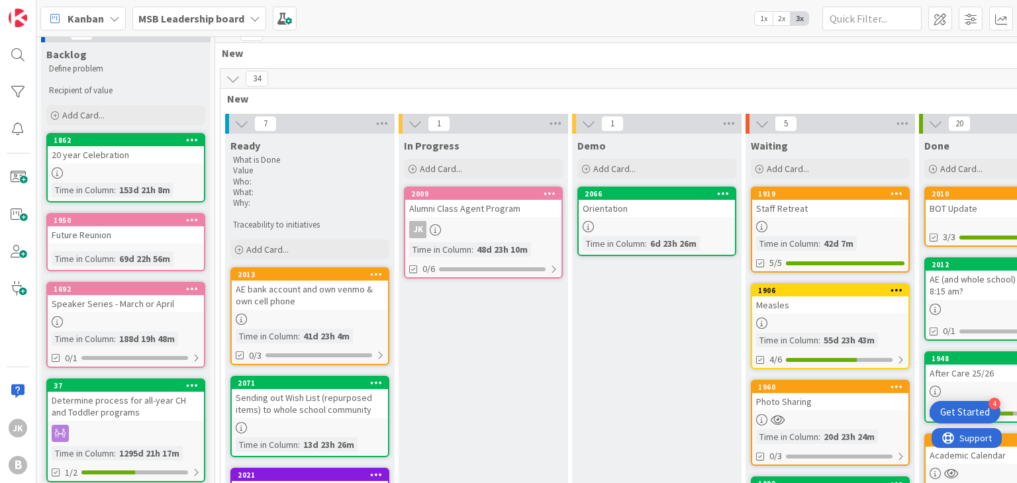
click at [672, 212] on div "Orientation" at bounding box center [657, 208] width 156 height 17
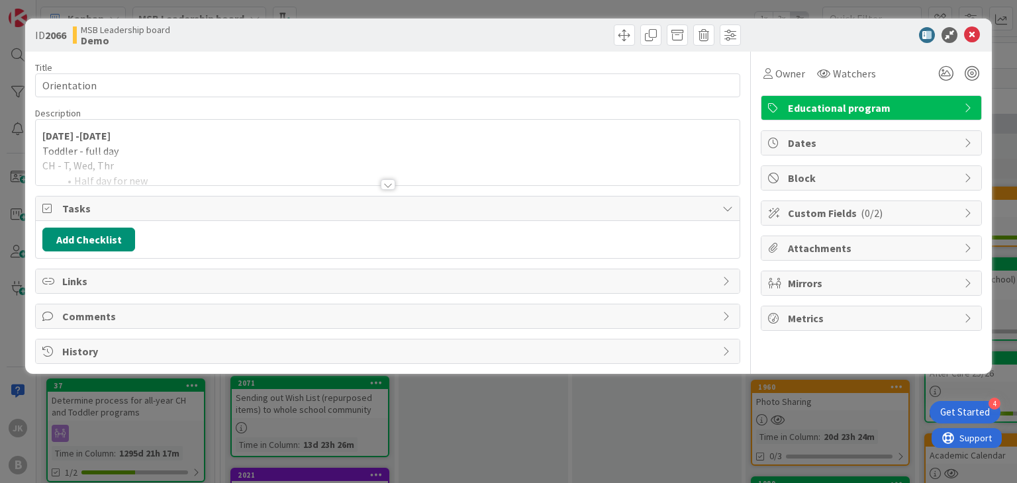
click at [469, 173] on div at bounding box center [387, 169] width 703 height 34
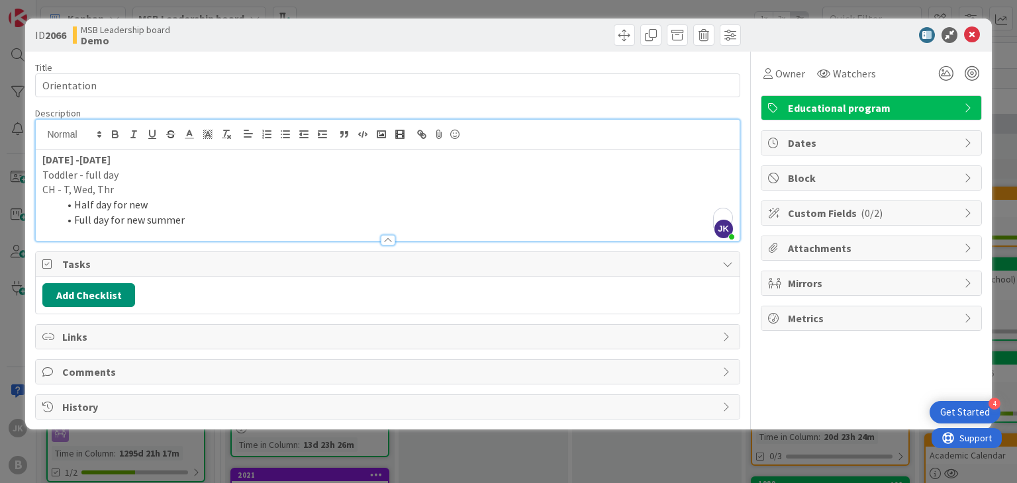
click at [229, 223] on li "Full day for new summer" at bounding box center [395, 220] width 674 height 15
click at [975, 40] on icon at bounding box center [972, 35] width 16 height 16
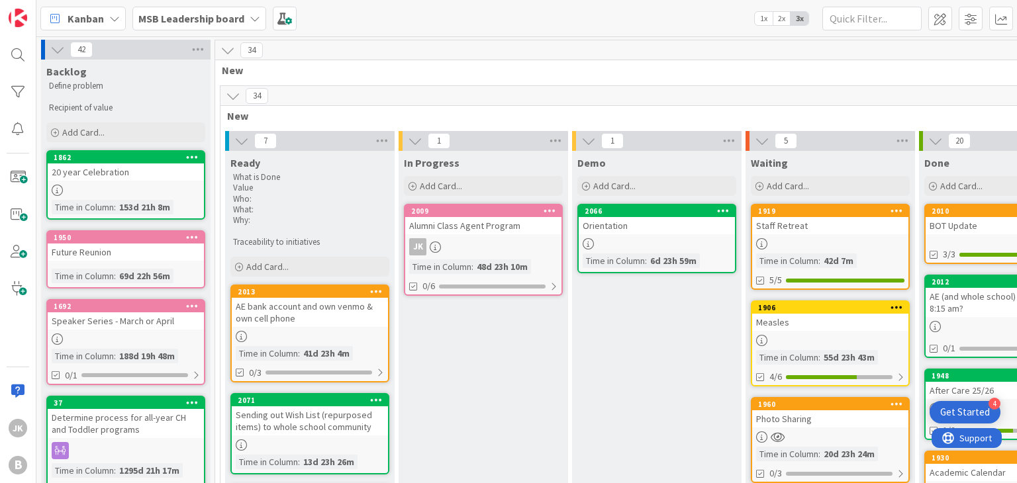
click at [500, 234] on link "2009 Alumni Class Agent Program JK Time in [GEOGRAPHIC_DATA] : 48d 23h 10m 0/6" at bounding box center [483, 250] width 159 height 92
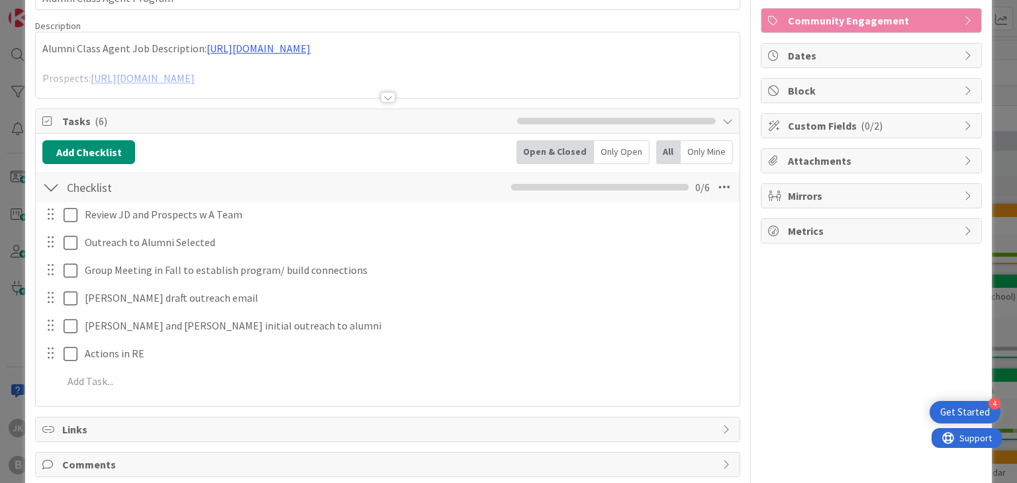
scroll to position [95, 0]
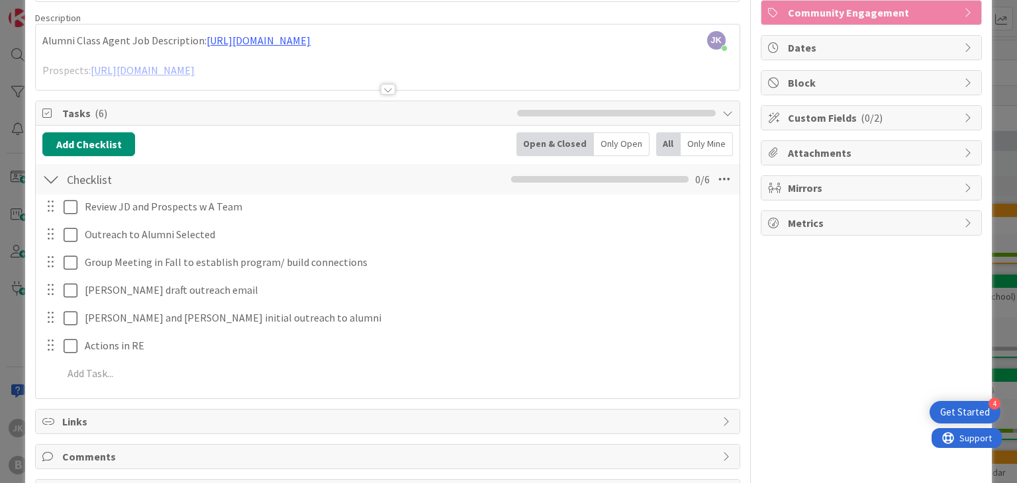
click at [387, 88] on div at bounding box center [388, 89] width 15 height 11
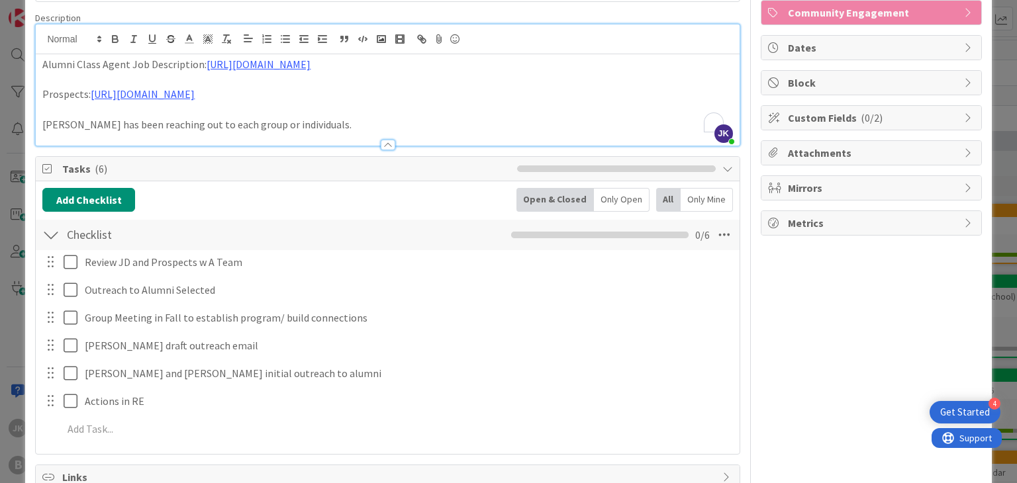
click at [431, 125] on p "[PERSON_NAME] has been reaching out to each group or individuals." at bounding box center [387, 124] width 690 height 15
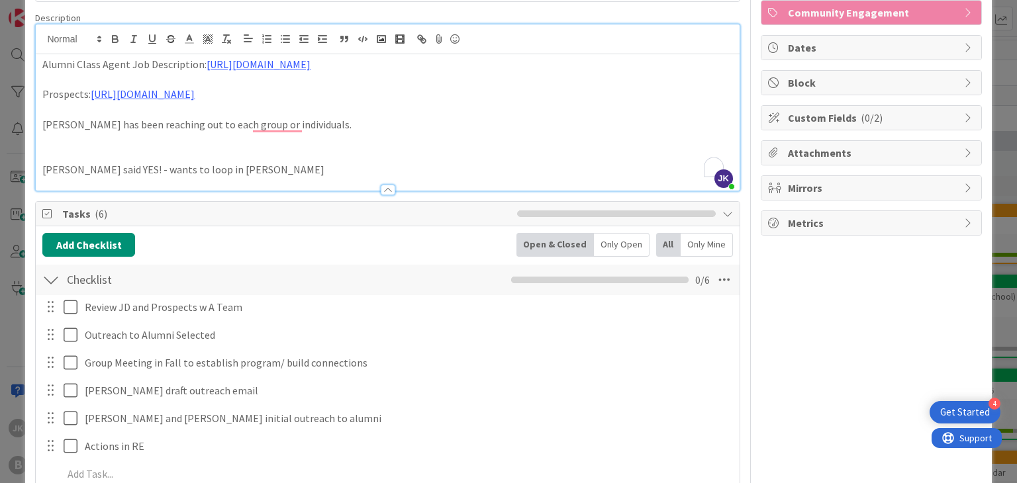
click at [219, 170] on p "[PERSON_NAME] said YES! - wants to loop in [PERSON_NAME]" at bounding box center [387, 169] width 690 height 15
click at [262, 172] on p "[PERSON_NAME] said YES! - wants to loop in [PERSON_NAME]" at bounding box center [387, 169] width 690 height 15
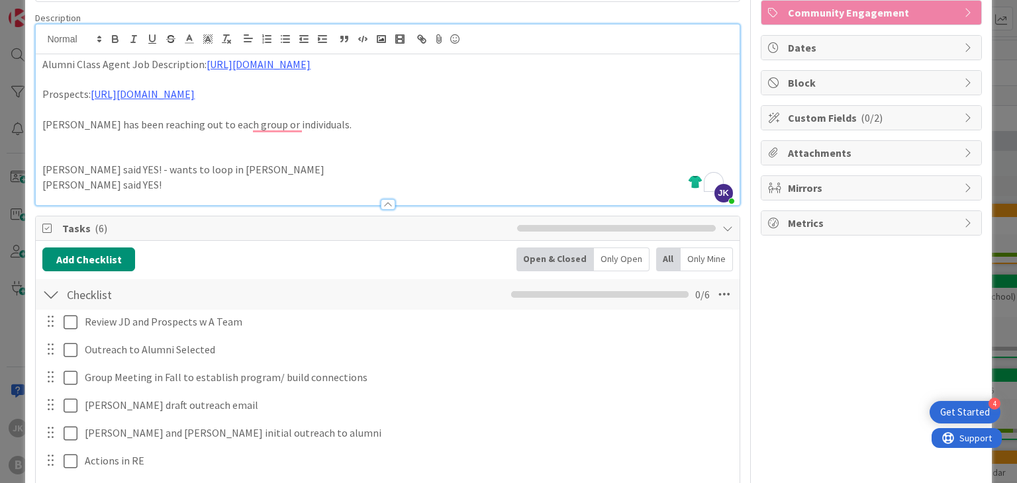
scroll to position [215, 0]
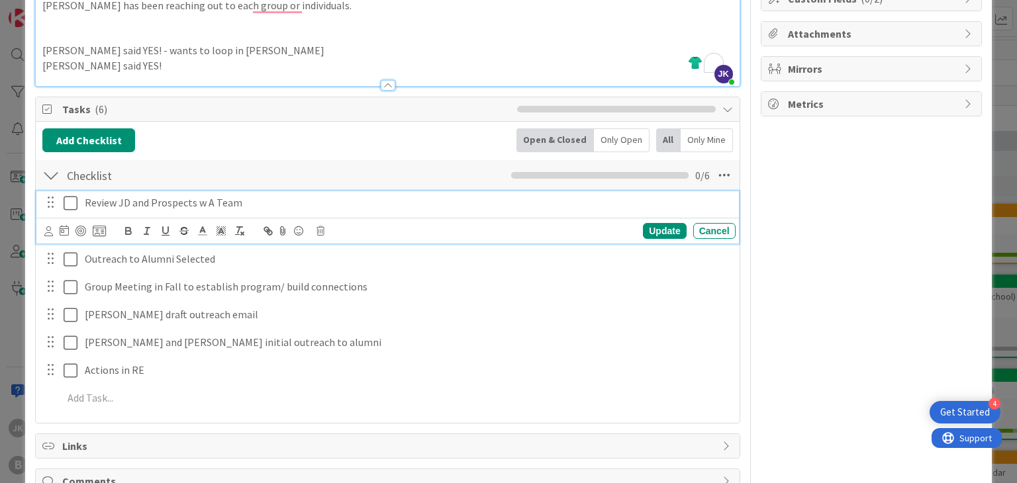
click at [70, 199] on icon at bounding box center [74, 203] width 20 height 16
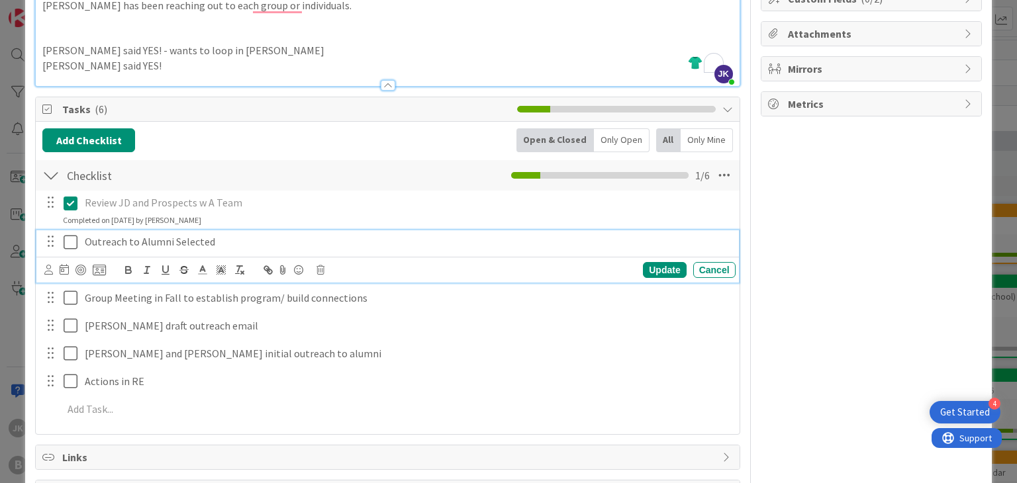
click at [70, 242] on icon at bounding box center [74, 242] width 20 height 16
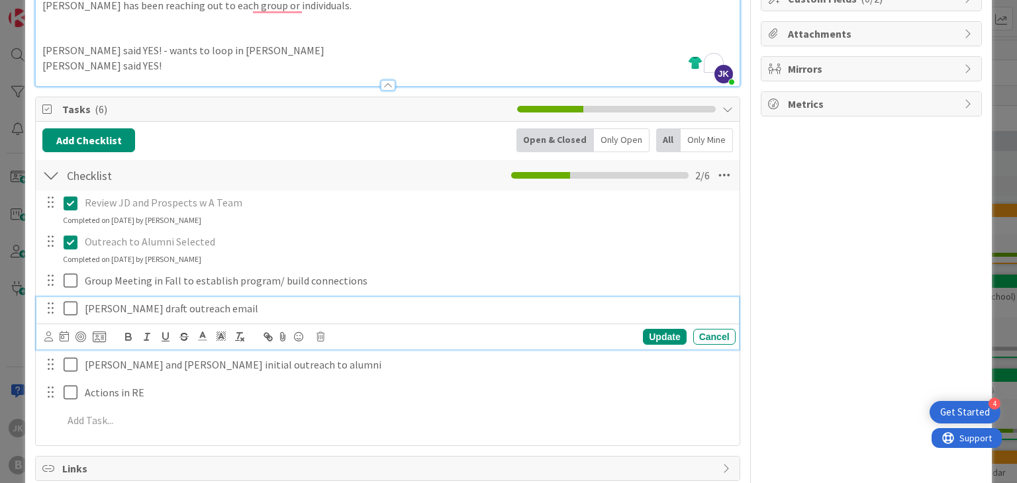
click at [69, 305] on icon at bounding box center [74, 309] width 20 height 16
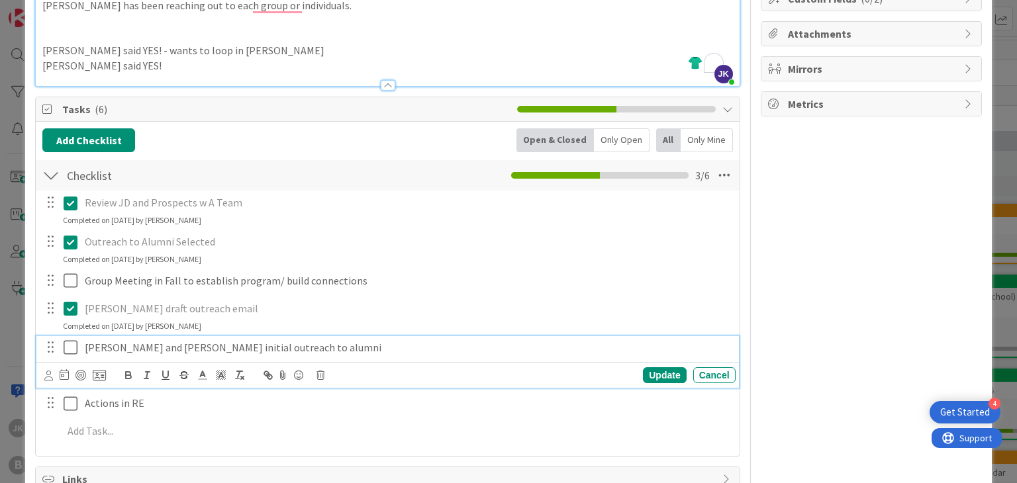
click at [67, 346] on icon at bounding box center [74, 348] width 20 height 16
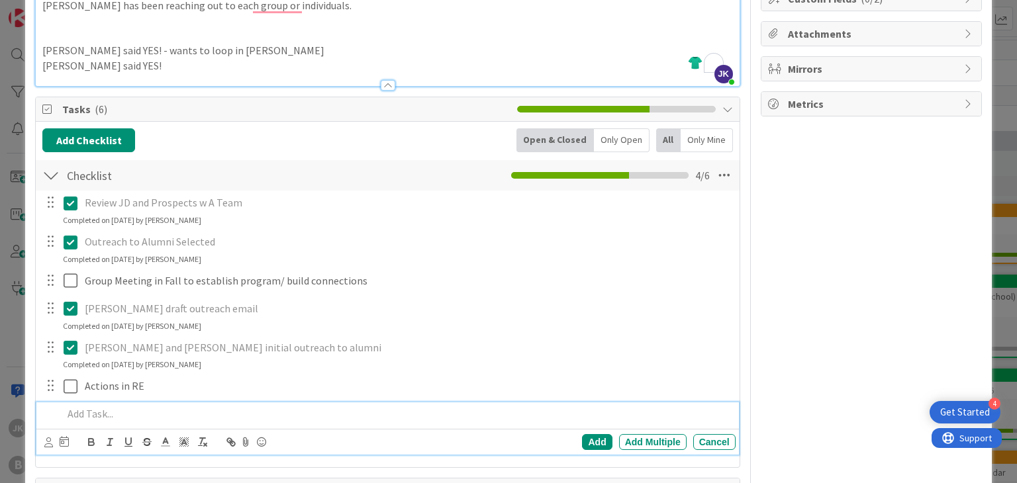
click at [104, 416] on p at bounding box center [396, 414] width 667 height 15
click at [583, 436] on div "Add" at bounding box center [597, 442] width 30 height 16
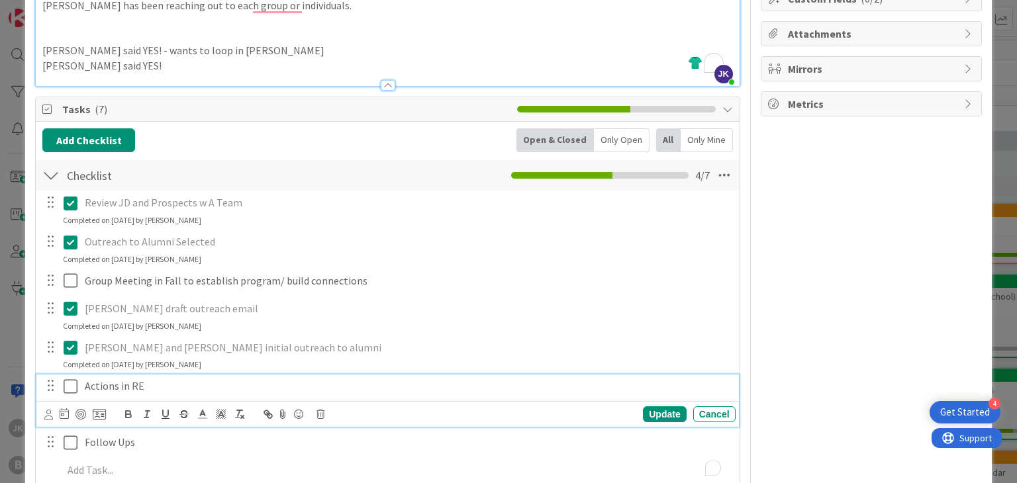
click at [177, 382] on p "Actions in RE" at bounding box center [408, 386] width 646 height 15
click at [49, 411] on icon at bounding box center [48, 415] width 9 height 10
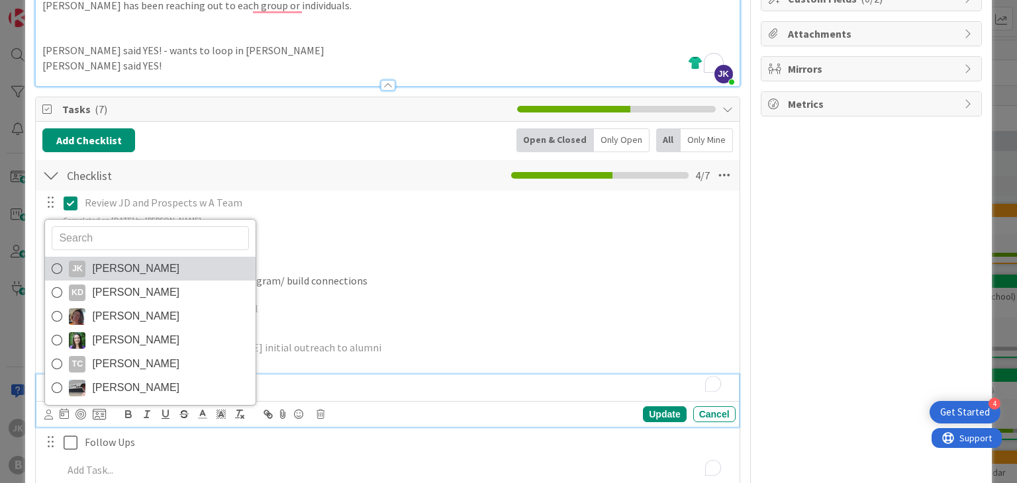
click at [181, 260] on link "JK [PERSON_NAME]" at bounding box center [150, 269] width 211 height 24
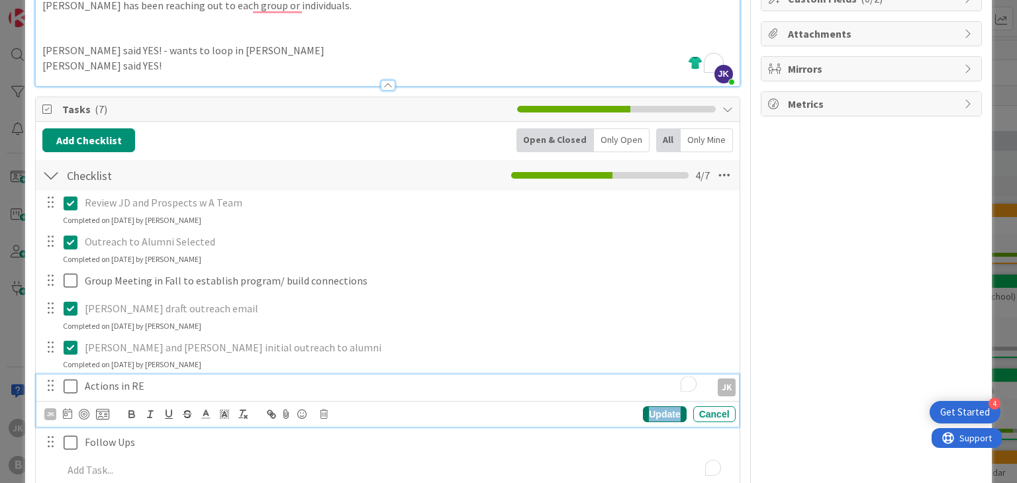
click at [659, 409] on div "Update" at bounding box center [664, 415] width 43 height 16
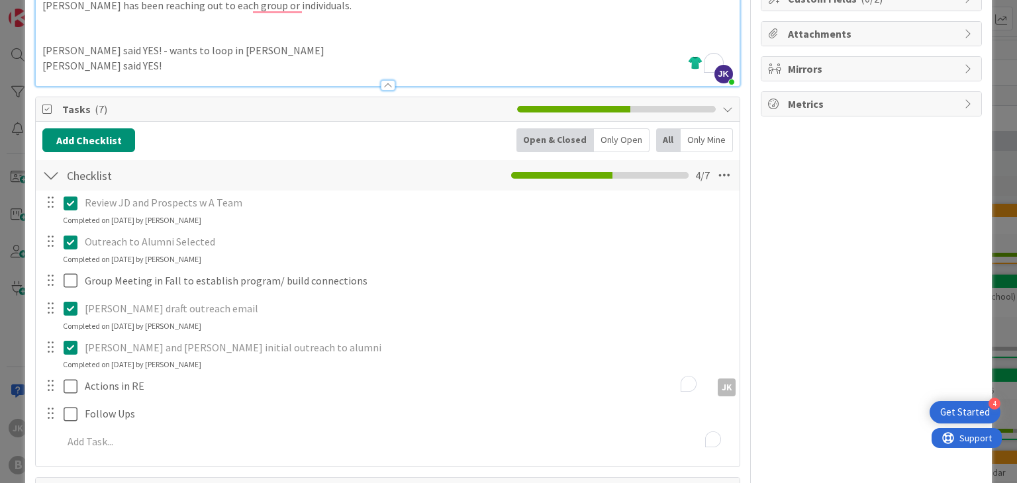
click at [806, 305] on div "JK Owner Watchers Community Engagement Dates Block Custom Fields ( 0/2 ) Attach…" at bounding box center [871, 205] width 221 height 736
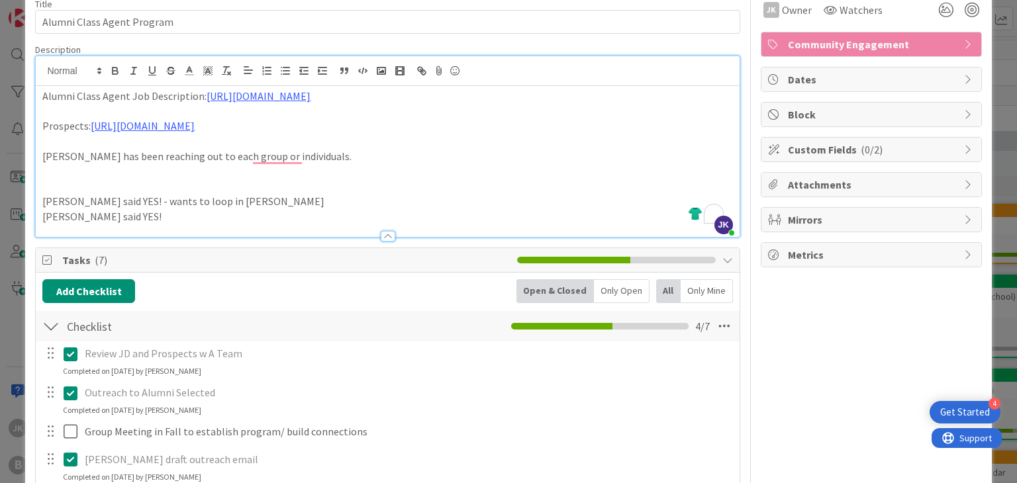
scroll to position [0, 0]
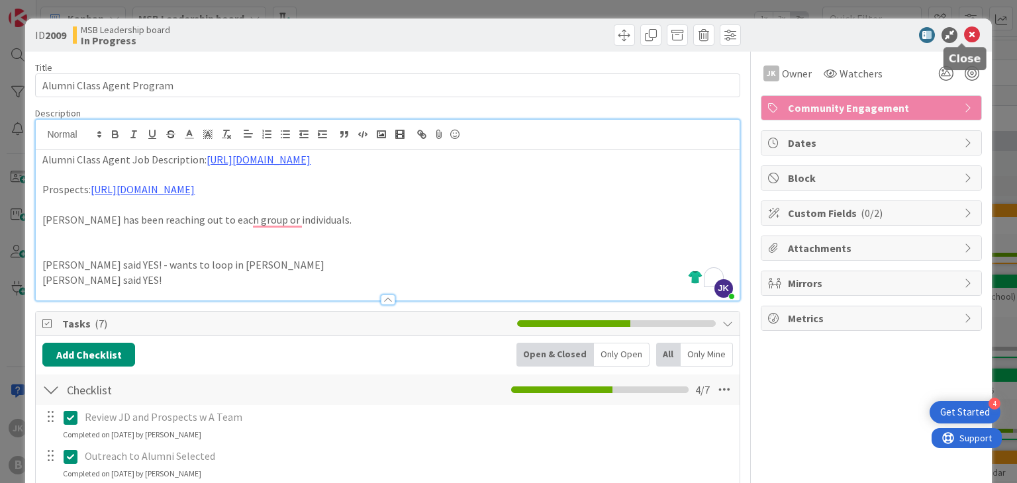
click at [964, 36] on icon at bounding box center [972, 35] width 16 height 16
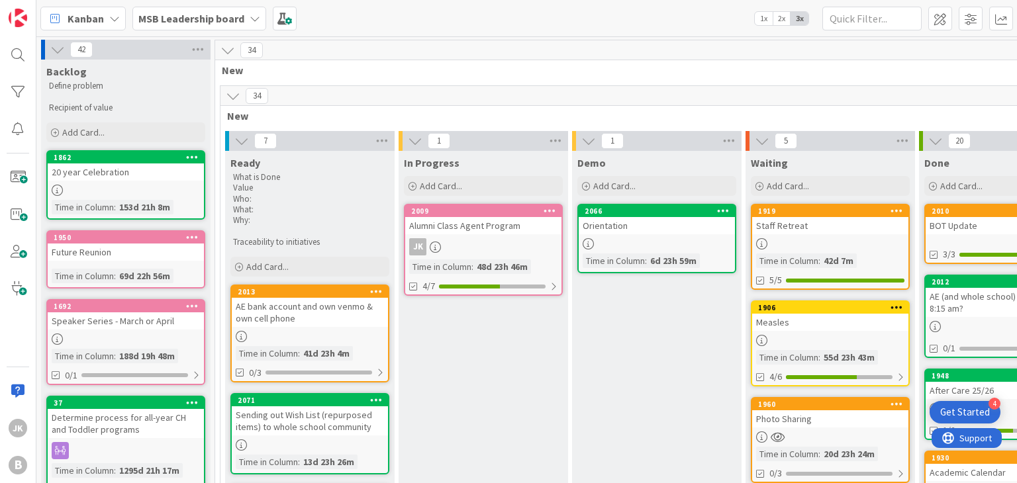
click at [304, 307] on div "AE bank account and own venmo & own cell phone" at bounding box center [310, 312] width 156 height 29
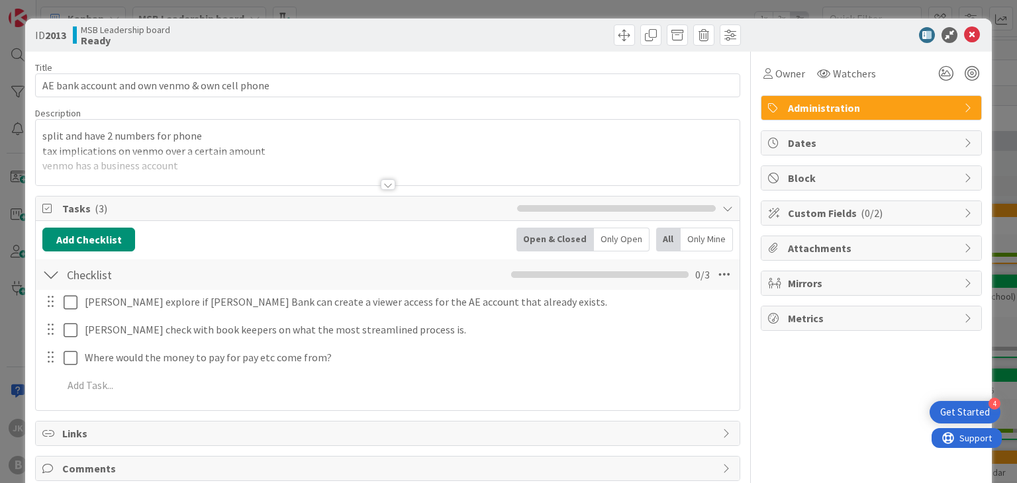
click at [535, 173] on div at bounding box center [387, 169] width 703 height 34
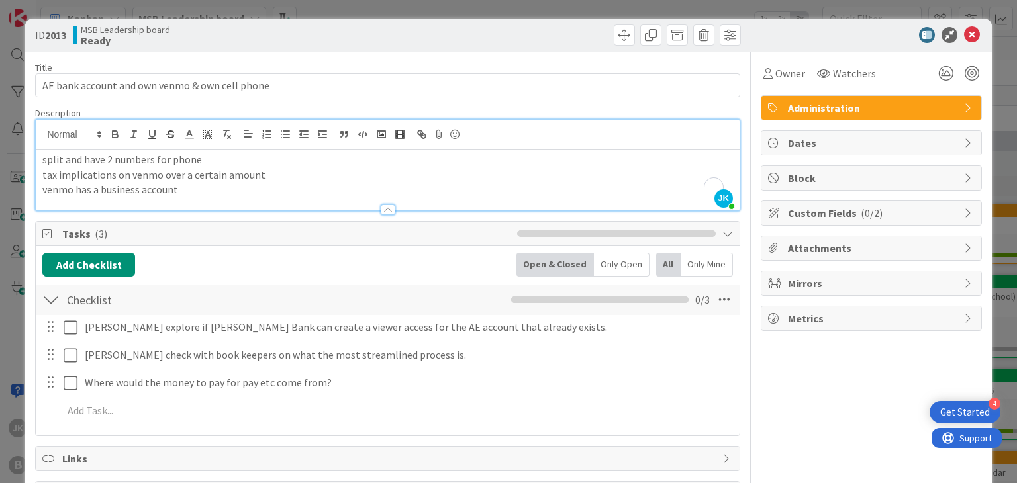
click at [507, 181] on p "tax implications on venmo over a certain amount" at bounding box center [387, 175] width 690 height 15
click at [220, 191] on p "venmo has a business account" at bounding box center [387, 189] width 690 height 15
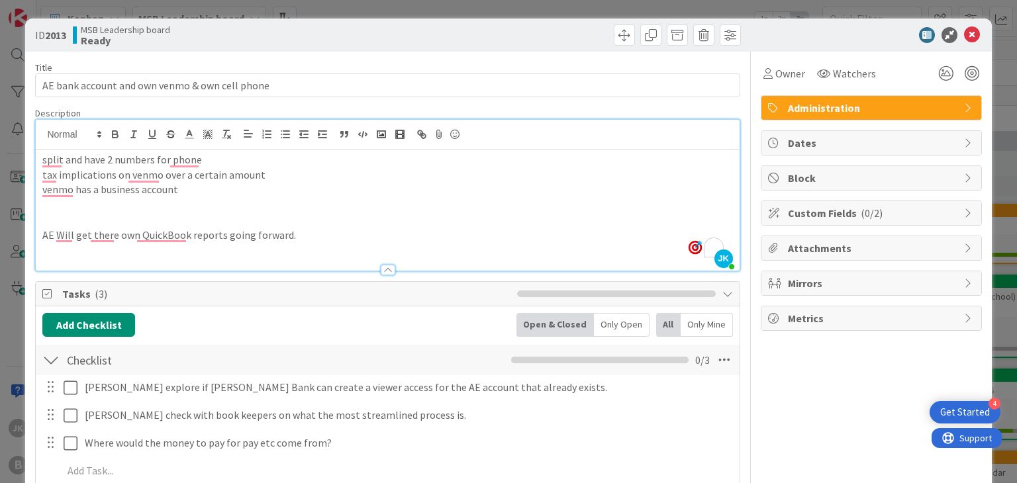
scroll to position [128, 0]
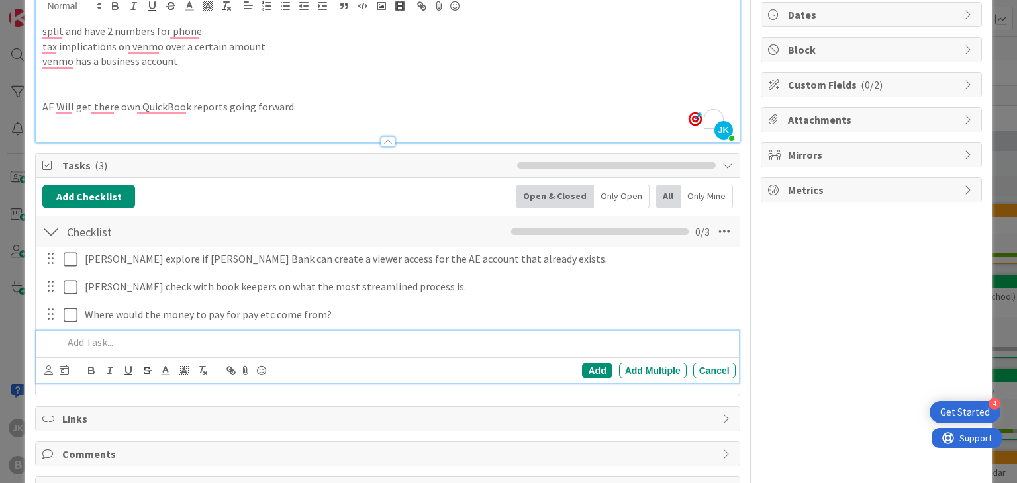
click at [136, 339] on p at bounding box center [396, 342] width 667 height 15
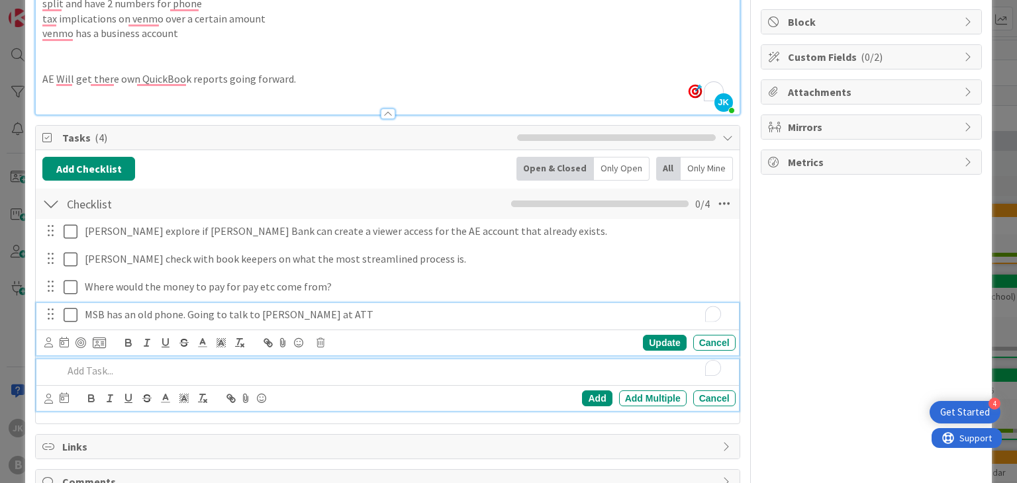
click at [436, 313] on div "MSB has an old phone. Going to talk to [PERSON_NAME] at ATT Update Cancel" at bounding box center [387, 329] width 702 height 52
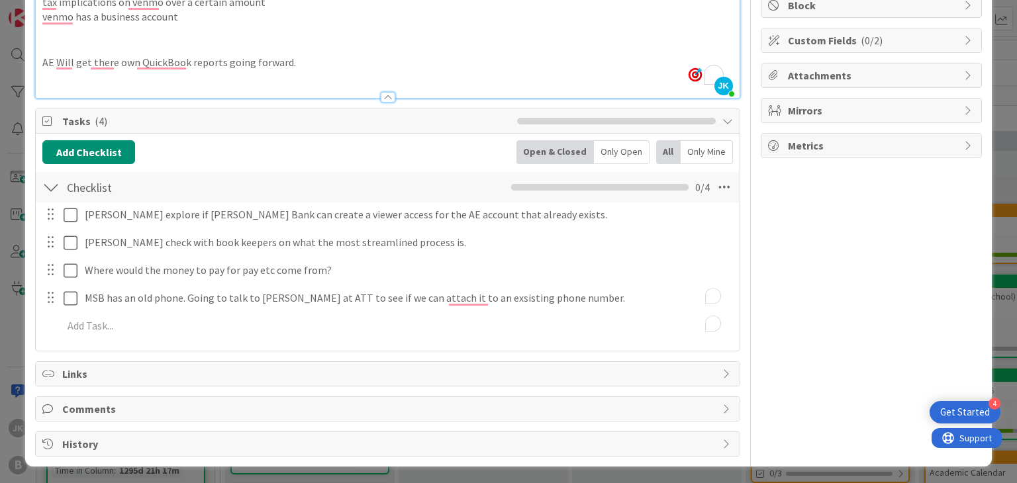
scroll to position [162, 0]
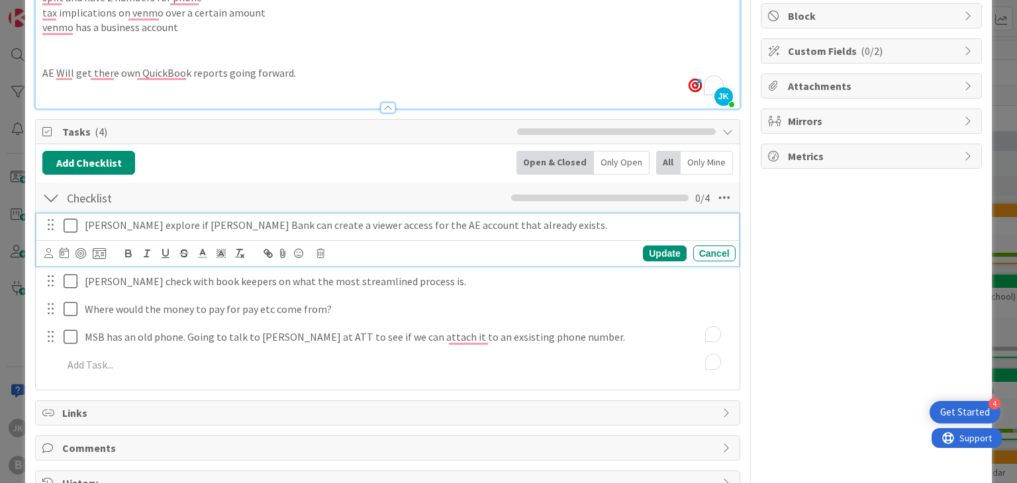
click at [72, 224] on icon at bounding box center [74, 226] width 20 height 16
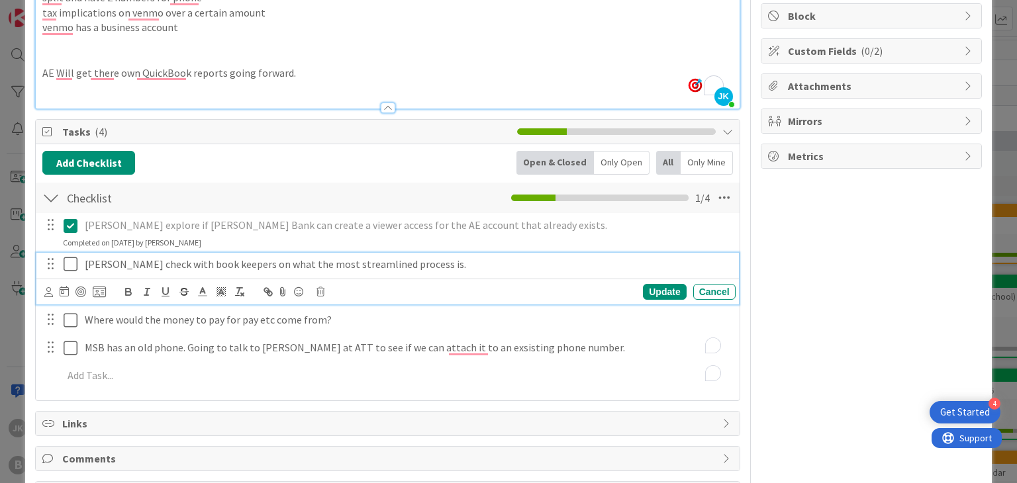
click at [71, 264] on icon at bounding box center [74, 264] width 20 height 16
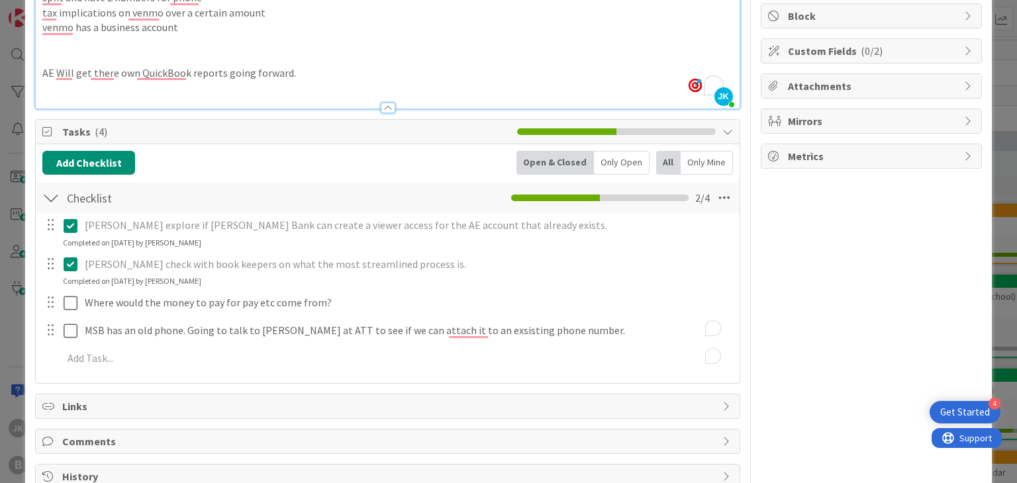
click at [807, 291] on div "Owner Watchers Administration Dates Block Custom Fields ( 0/2 ) Attachments Mir…" at bounding box center [871, 189] width 221 height 600
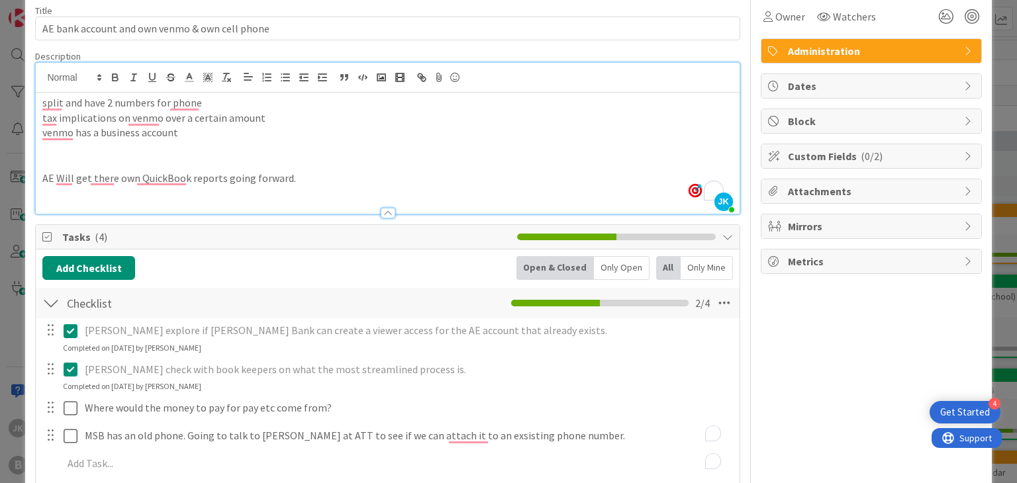
scroll to position [0, 0]
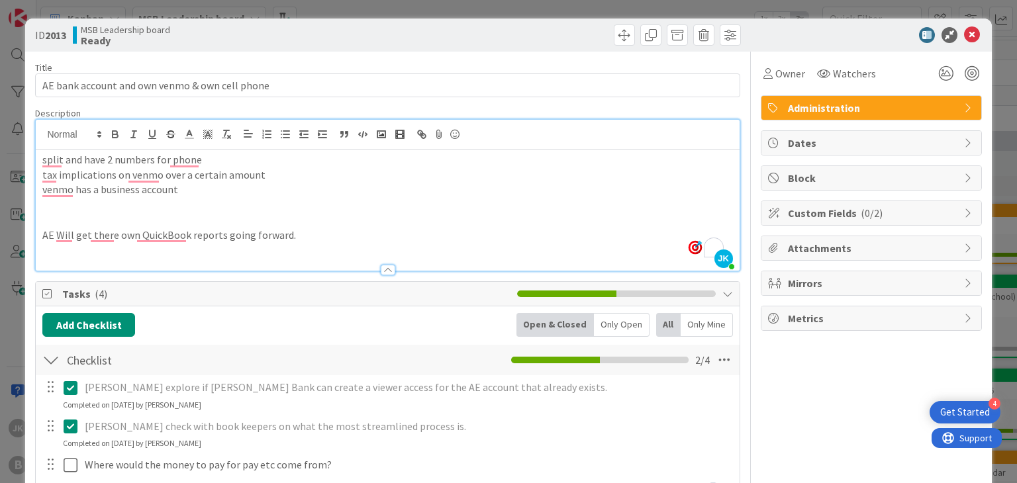
click at [761, 336] on div "Owner Watchers Administration Dates Block Custom Fields ( 0/2 ) Attachments Mir…" at bounding box center [871, 352] width 221 height 600
click at [964, 32] on icon at bounding box center [972, 35] width 16 height 16
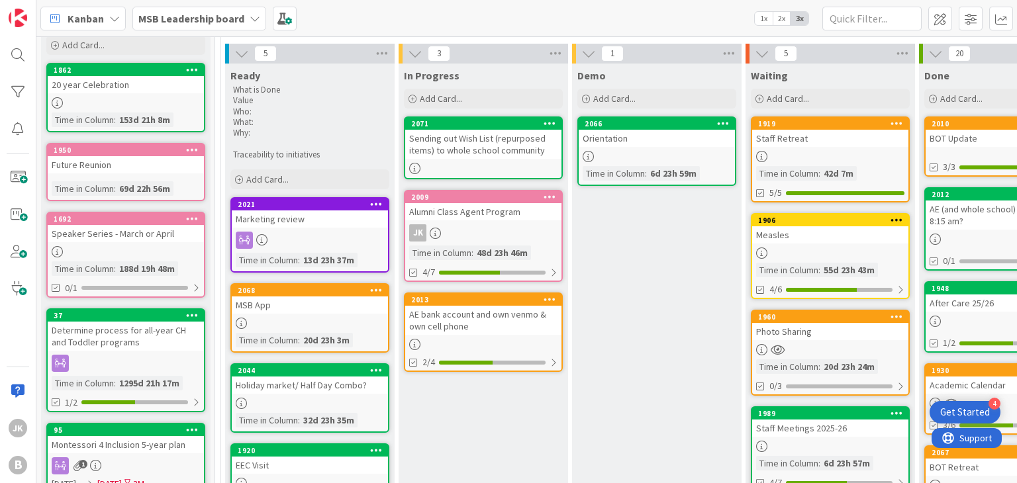
scroll to position [88, 0]
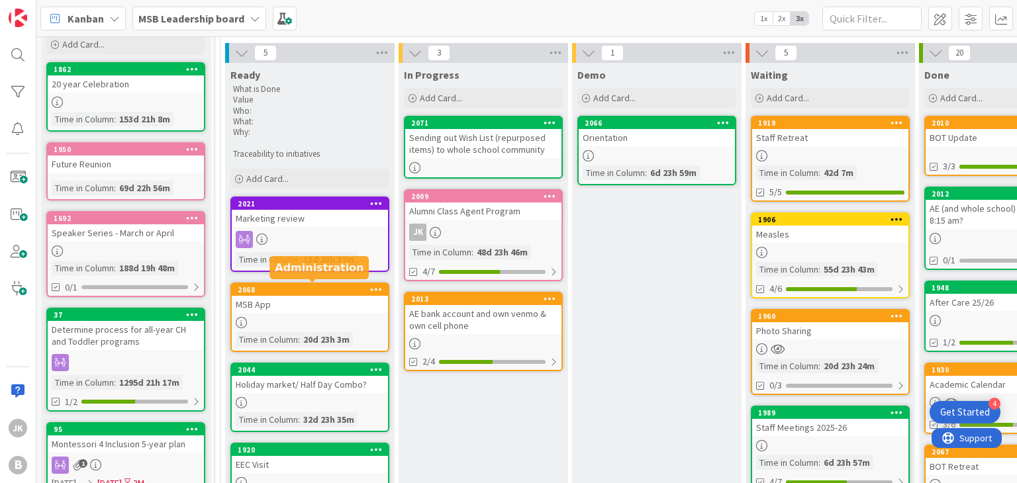
click at [302, 292] on div "2068" at bounding box center [313, 289] width 150 height 9
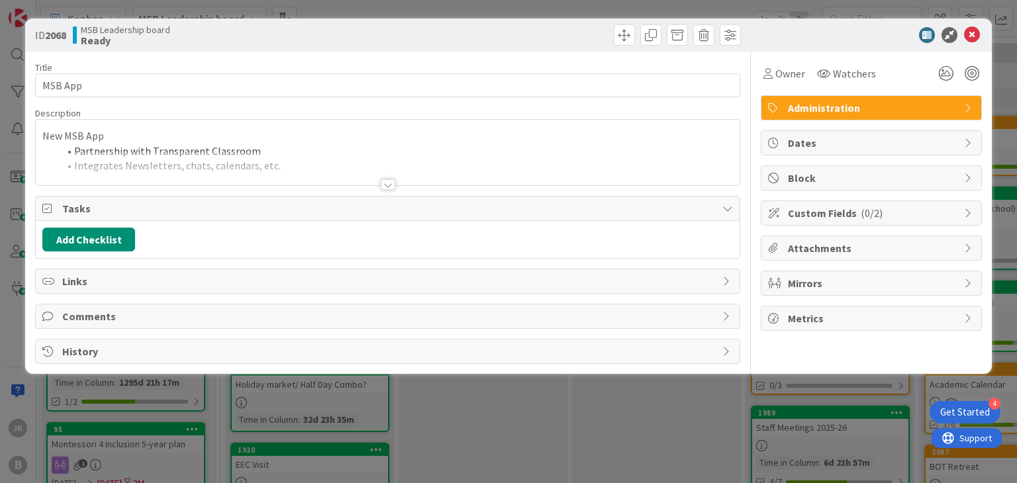
click at [385, 187] on div at bounding box center [388, 184] width 15 height 11
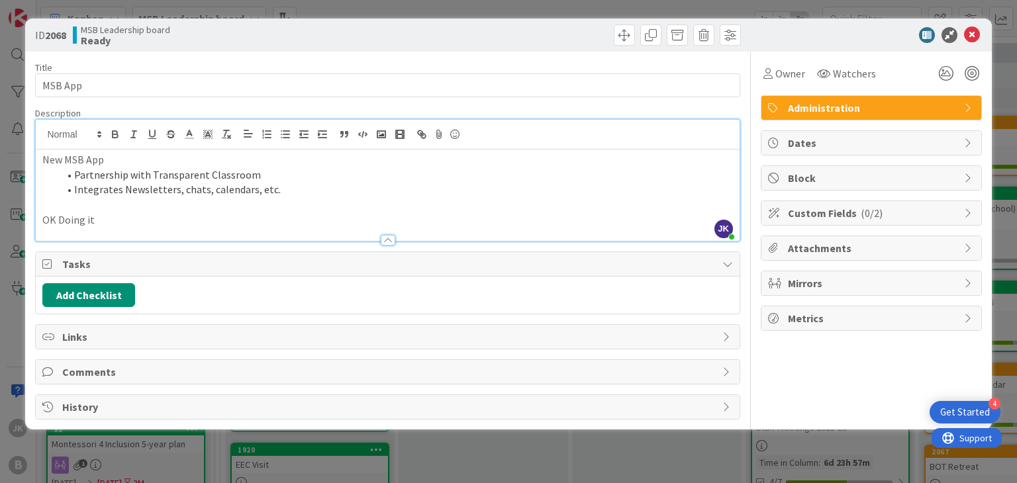
click at [138, 220] on p "OK Doing it" at bounding box center [387, 220] width 690 height 15
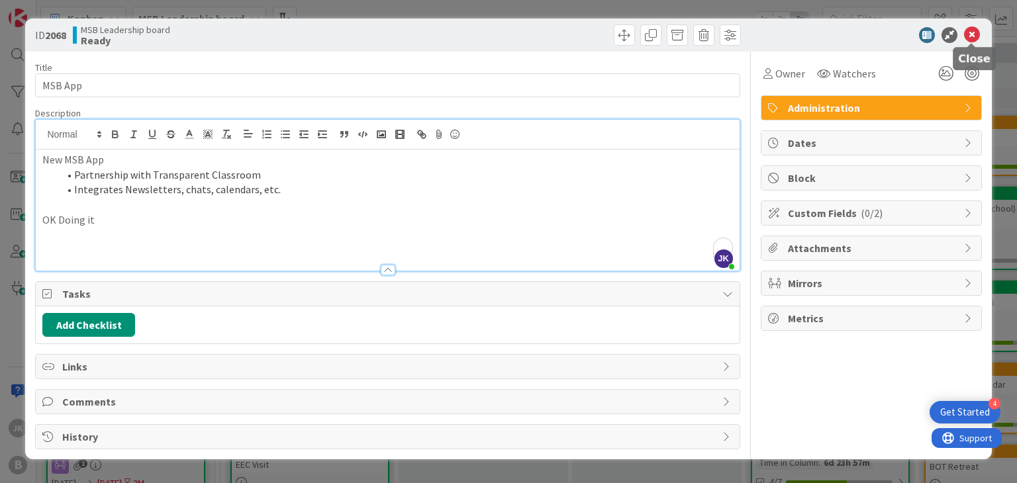
click at [977, 35] on icon at bounding box center [972, 35] width 16 height 16
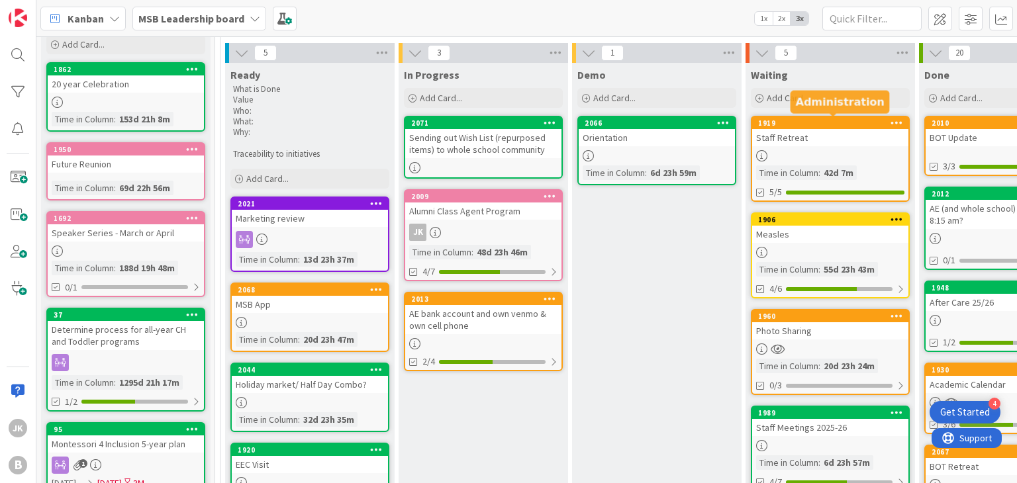
click at [831, 136] on div "Staff Retreat" at bounding box center [830, 137] width 156 height 17
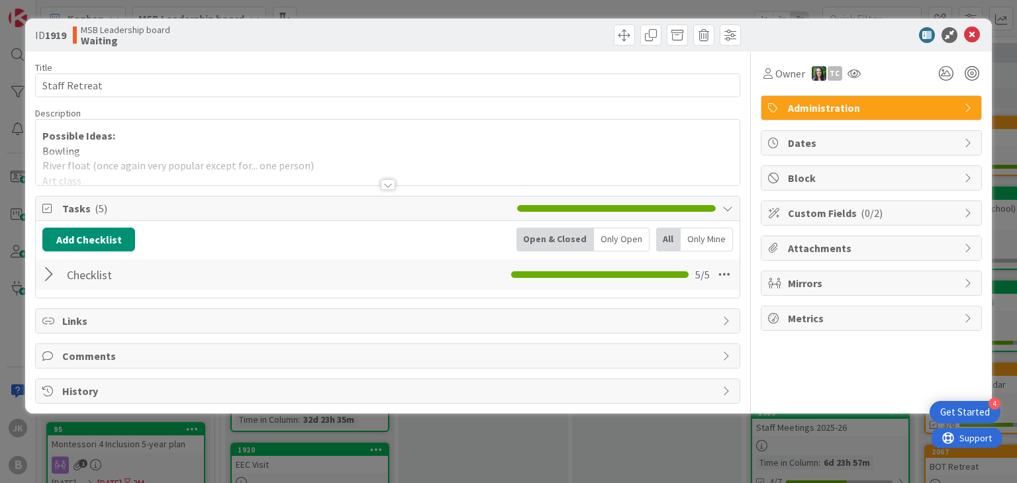
click at [387, 181] on div at bounding box center [388, 184] width 15 height 11
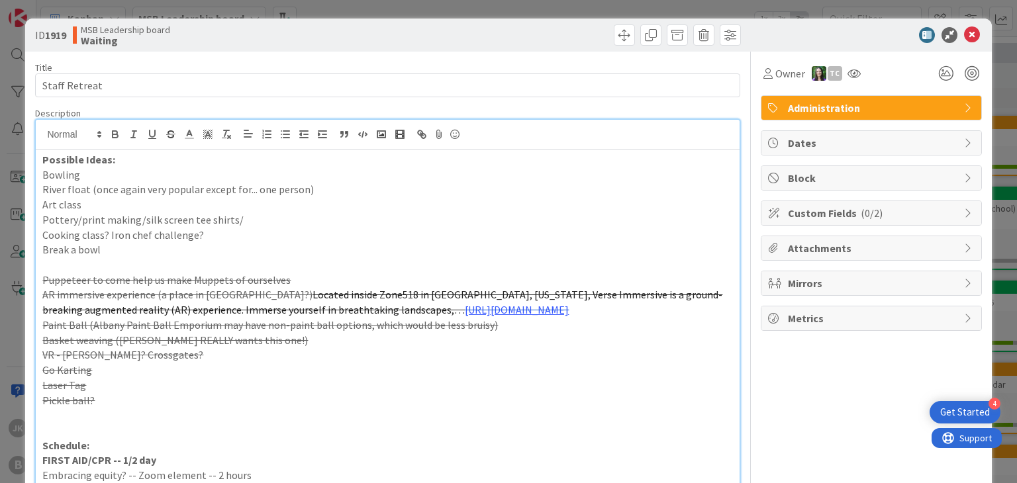
click at [167, 395] on p "Pickle ball?" at bounding box center [387, 400] width 690 height 15
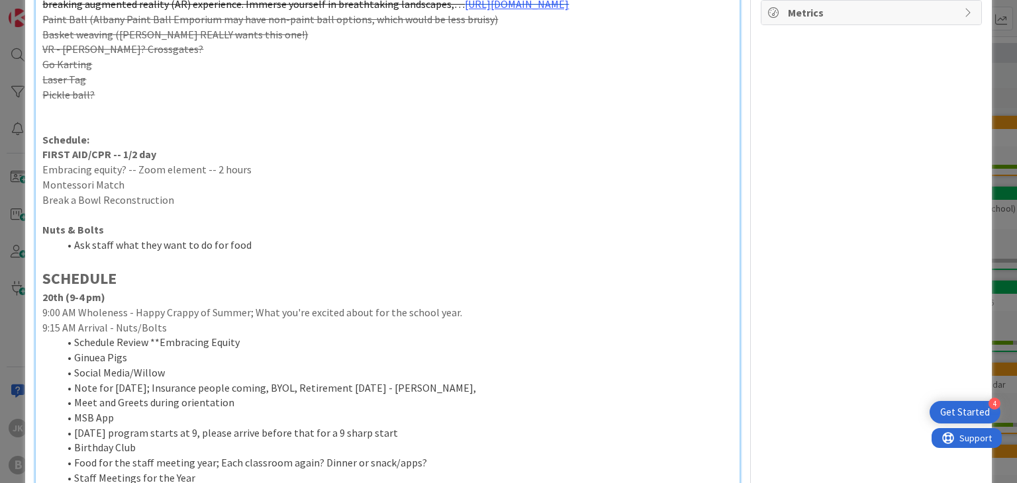
scroll to position [418, 0]
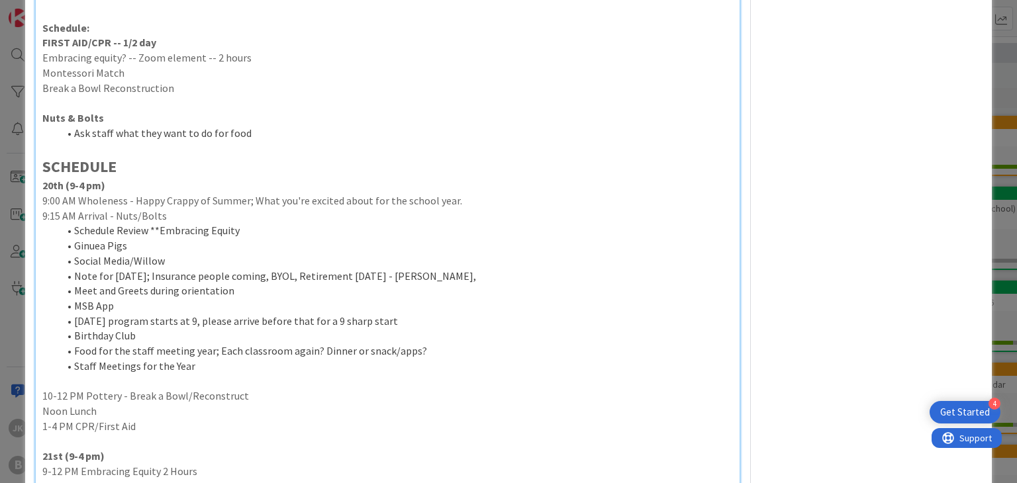
click at [223, 371] on li "Staff Meetings for the Year" at bounding box center [395, 366] width 674 height 15
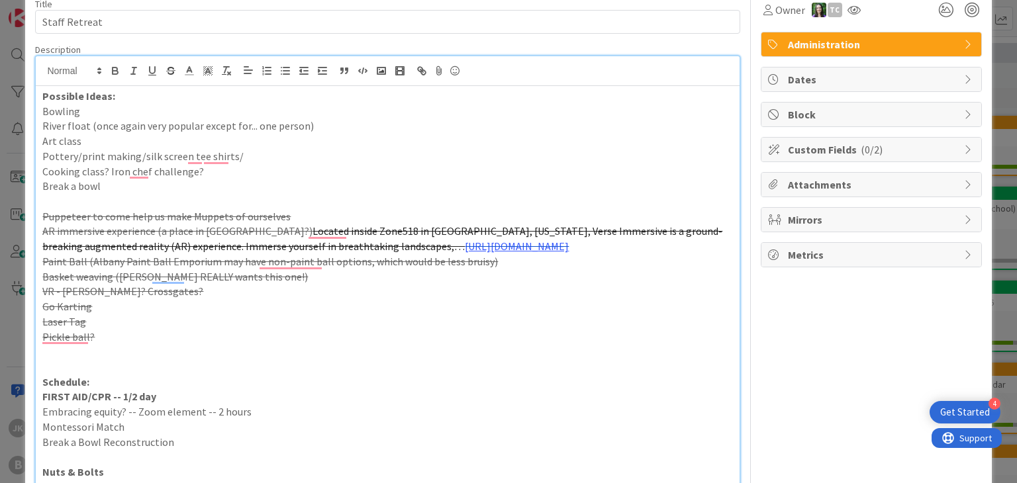
scroll to position [0, 0]
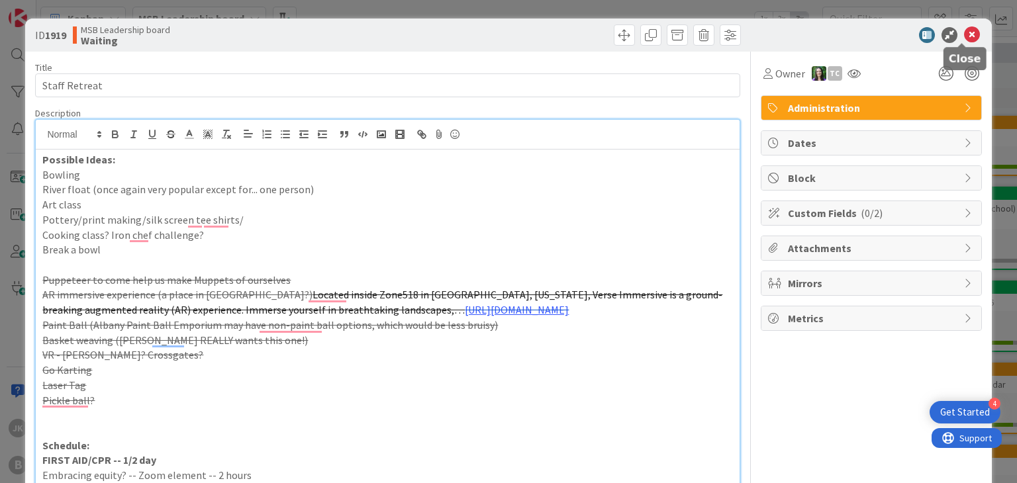
click at [964, 35] on icon at bounding box center [972, 35] width 16 height 16
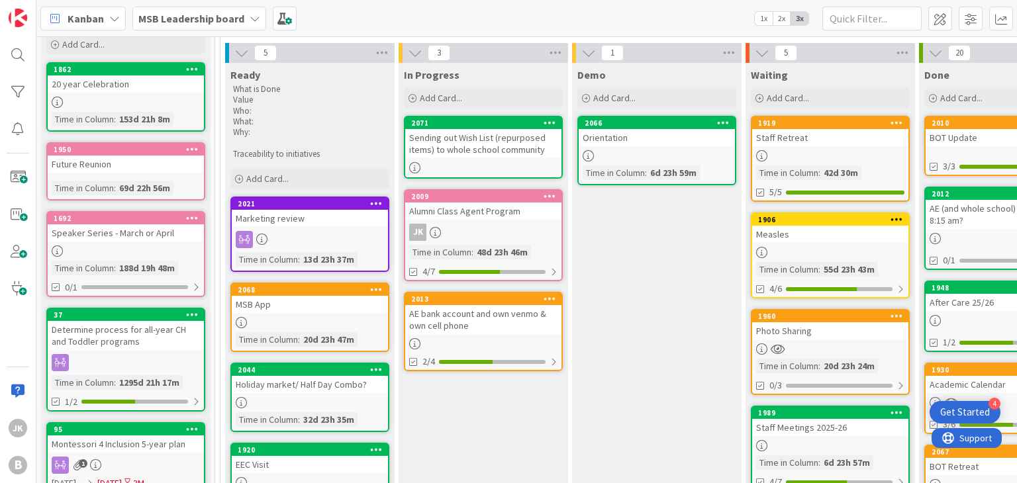
click at [262, 318] on div at bounding box center [310, 322] width 156 height 11
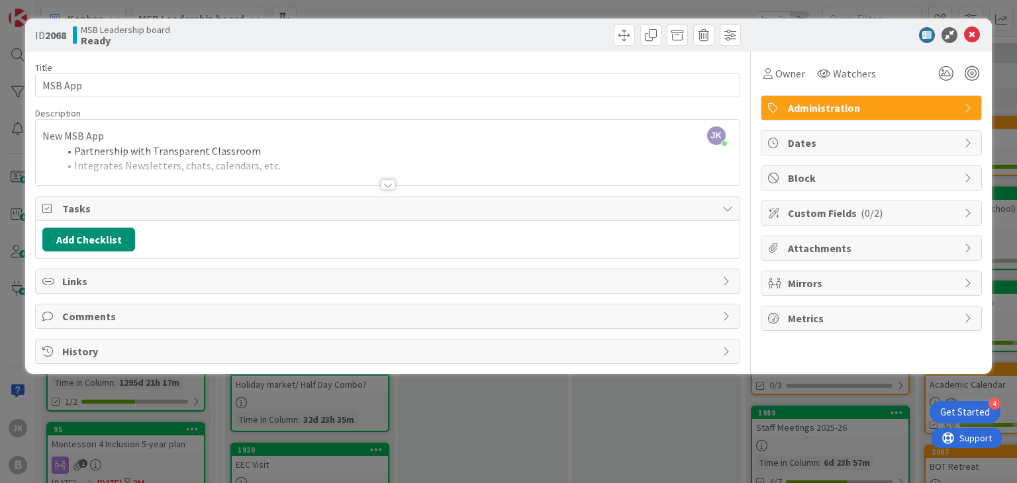
click at [750, 72] on div "Title 8 / 128 MSB App Description JK [PERSON_NAME] just joined New MSB App Part…" at bounding box center [508, 208] width 946 height 313
click at [977, 32] on icon at bounding box center [972, 35] width 16 height 16
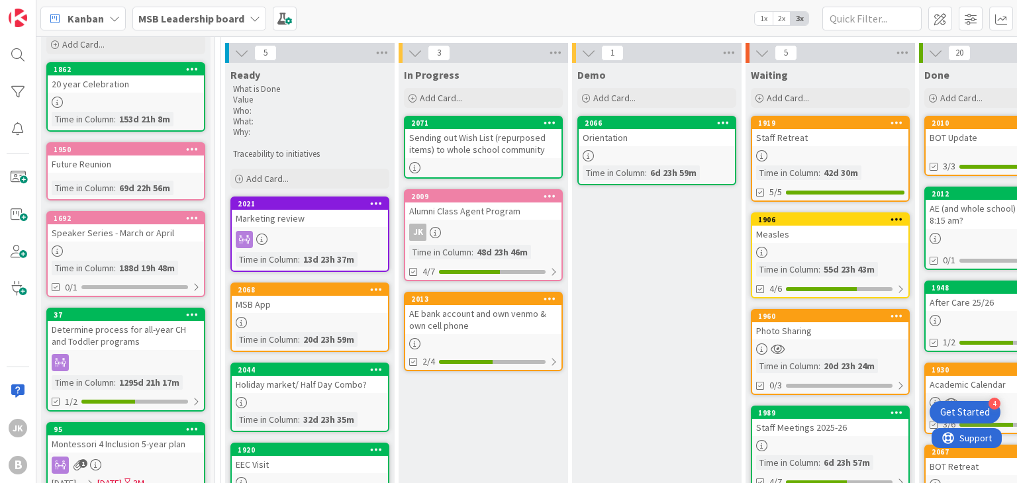
click at [307, 321] on div at bounding box center [310, 322] width 156 height 11
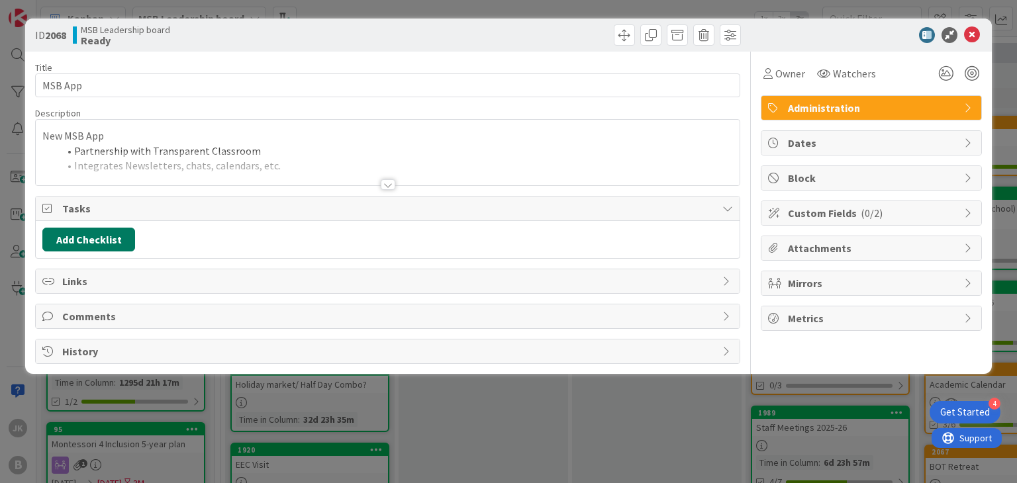
click at [114, 243] on button "Add Checklist" at bounding box center [88, 240] width 93 height 24
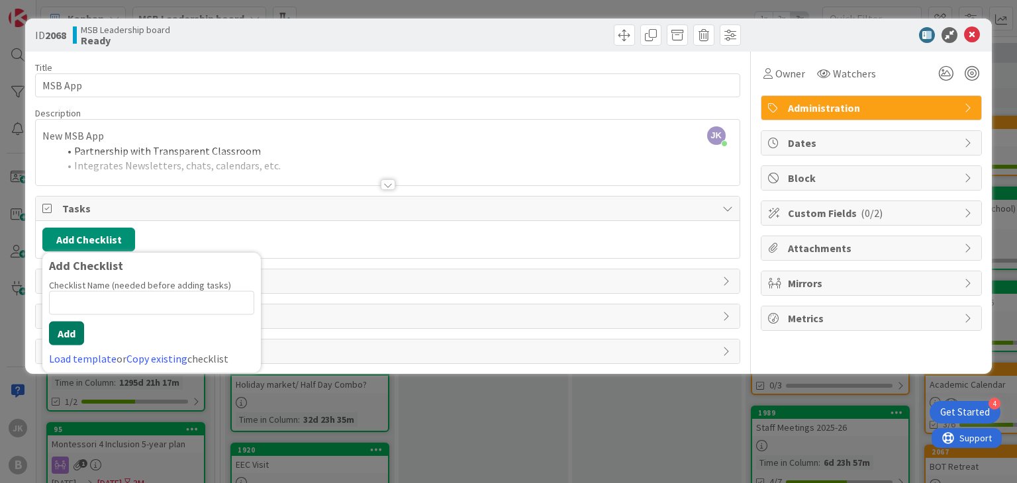
click at [68, 338] on button "Add" at bounding box center [66, 334] width 35 height 24
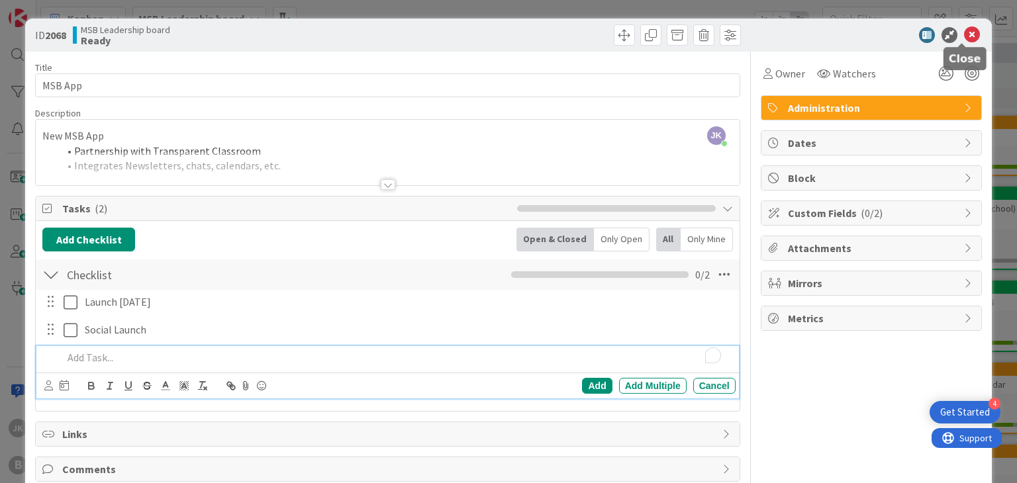
click at [964, 36] on icon at bounding box center [972, 35] width 16 height 16
